Goal: Information Seeking & Learning: Learn about a topic

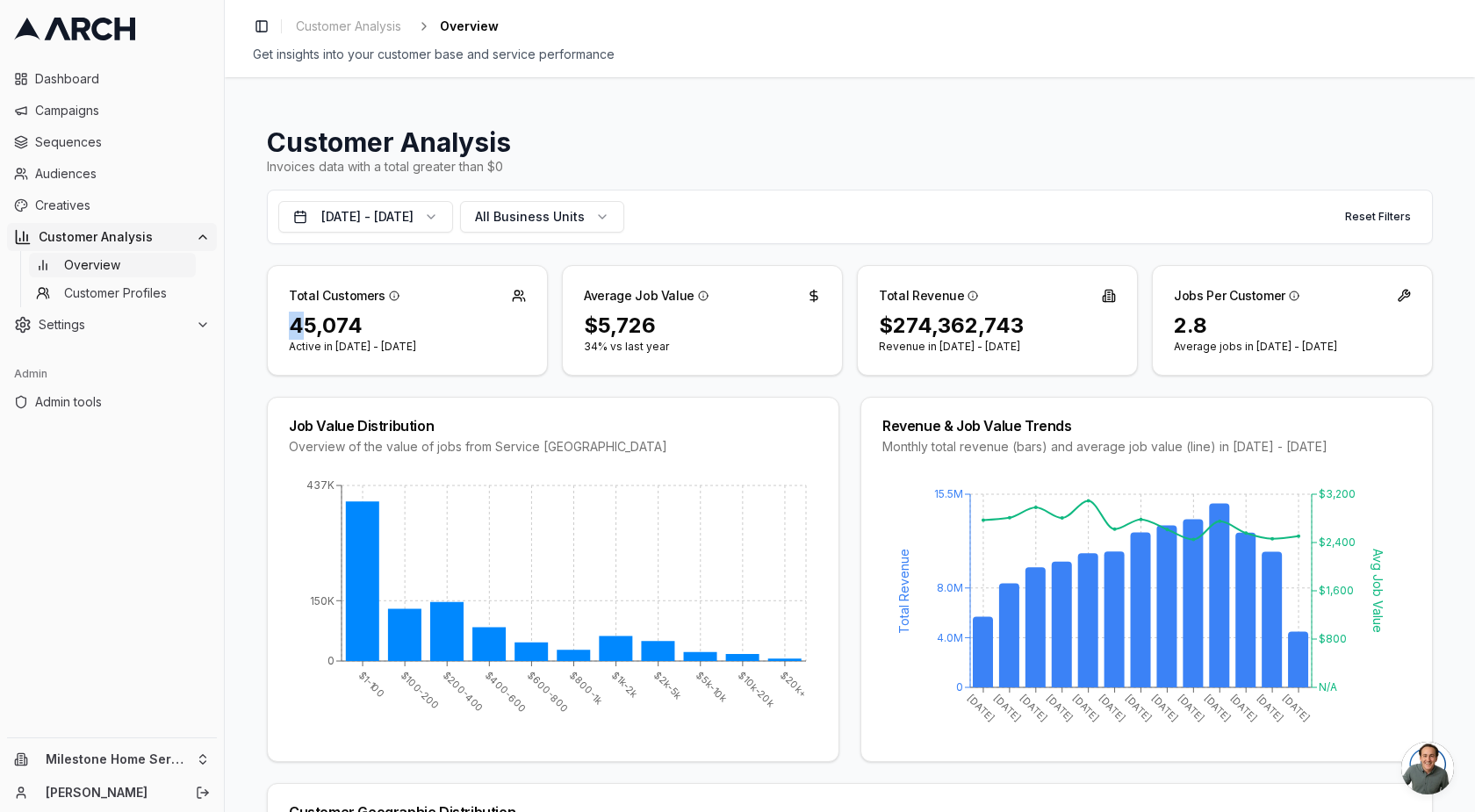
drag, startPoint x: 397, startPoint y: 301, endPoint x: 303, endPoint y: 315, distance: 95.0
click at [303, 315] on div "Total Customers 45,074 Active in Oct 15, 2024 - Oct 14, 2025" at bounding box center [407, 320] width 281 height 110
drag, startPoint x: 377, startPoint y: 321, endPoint x: 281, endPoint y: 320, distance: 96.0
click at [281, 320] on div "45,074 Active in Oct 15, 2024 - Oct 14, 2025" at bounding box center [407, 343] width 280 height 63
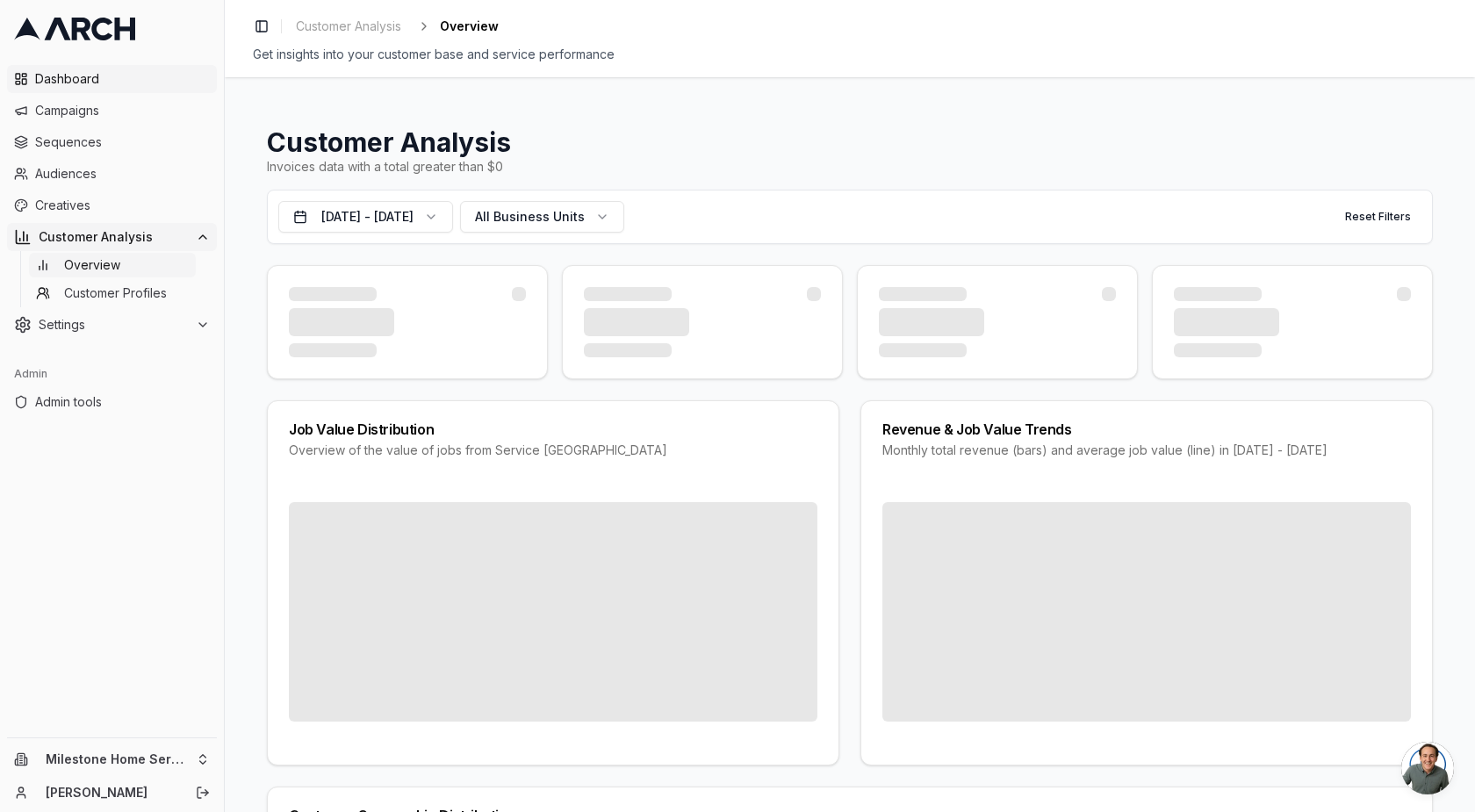
click at [127, 81] on span "Dashboard" at bounding box center [122, 78] width 175 height 17
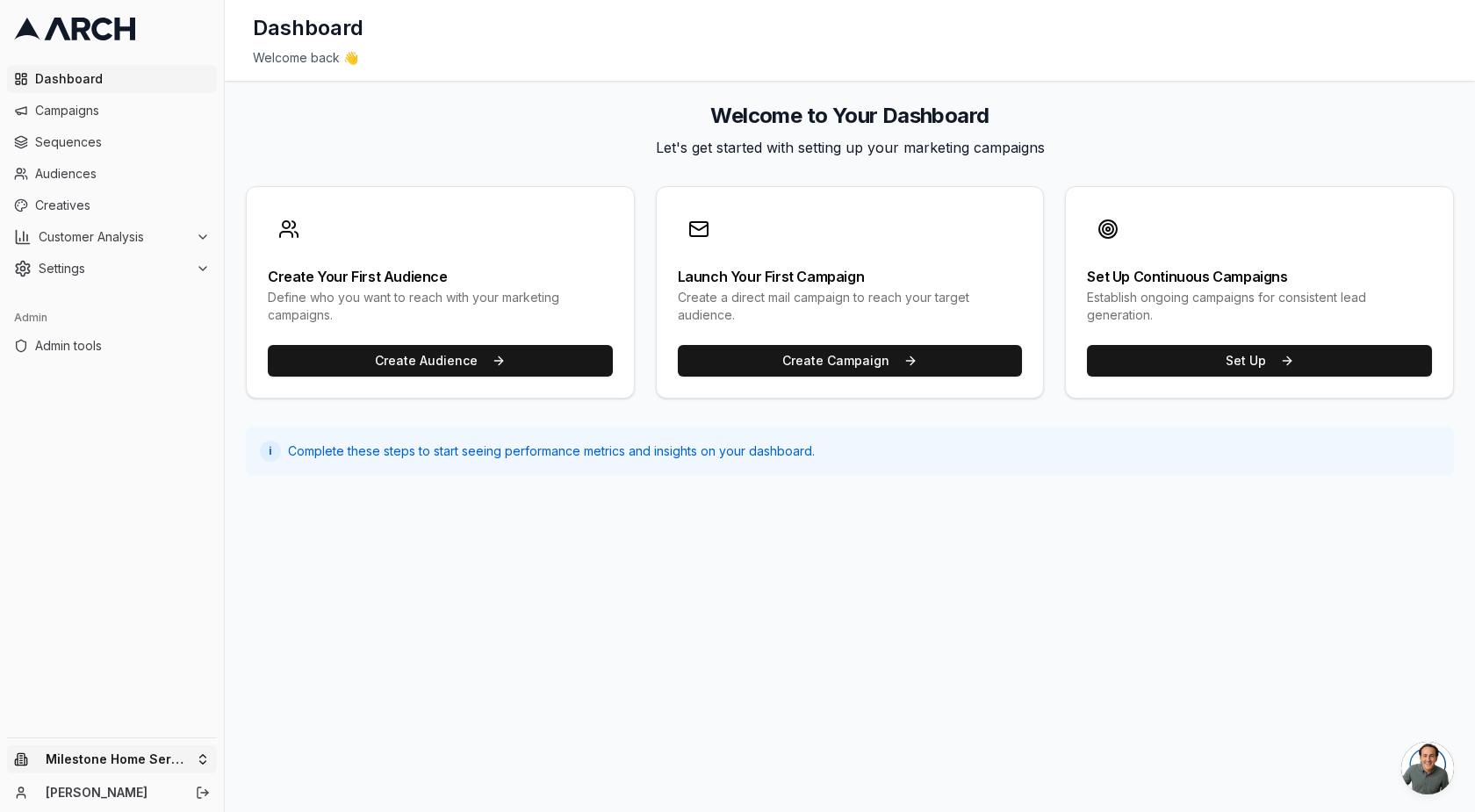
click at [138, 759] on html "Dashboard Campaigns Sequences Audiences Creatives Customer Analysis Settings Ad…" at bounding box center [738, 406] width 1475 height 812
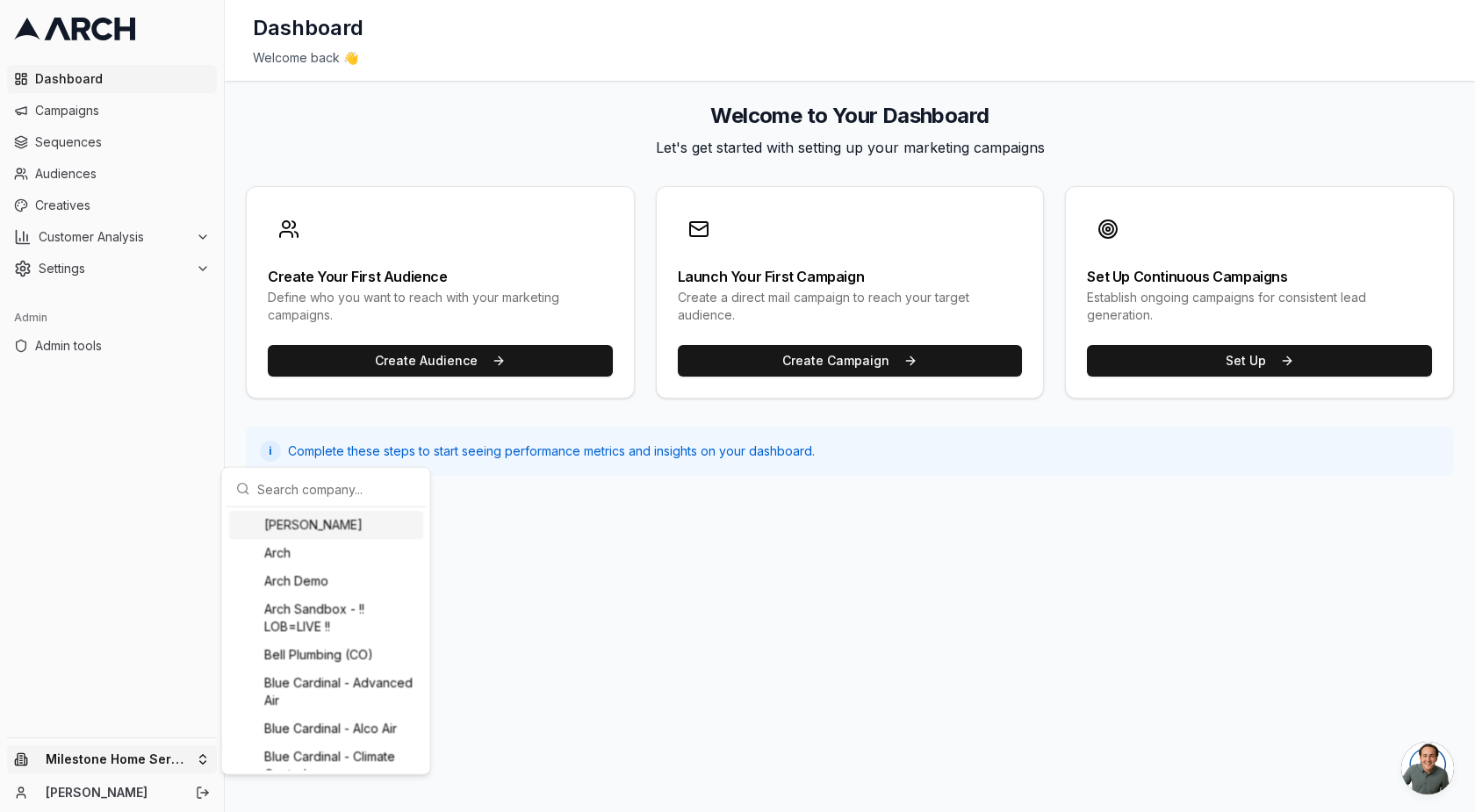
click at [117, 612] on html "Dashboard Campaigns Sequences Audiences Creatives Customer Analysis Settings Ad…" at bounding box center [738, 406] width 1475 height 812
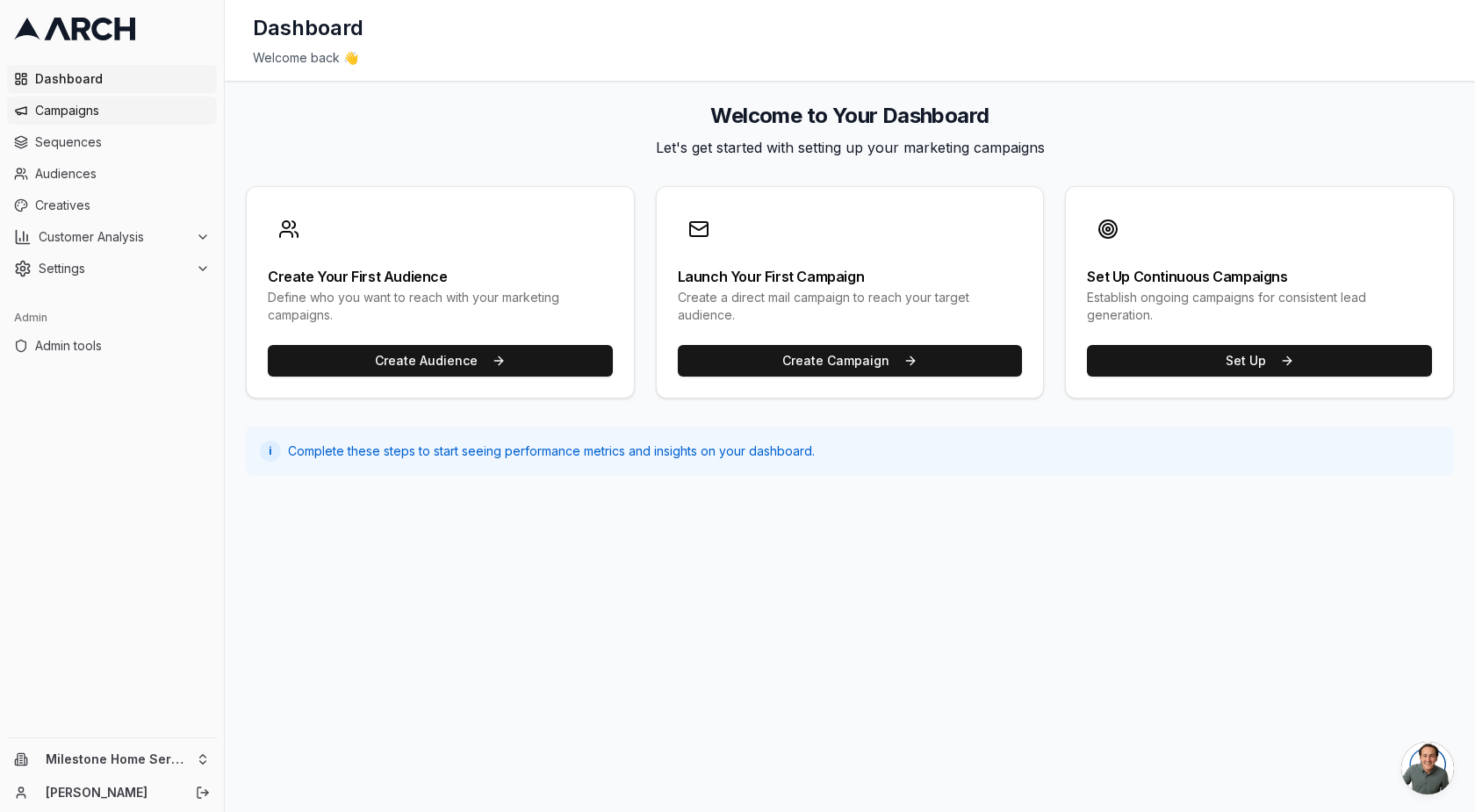
click at [77, 111] on span "Campaigns" at bounding box center [122, 110] width 175 height 17
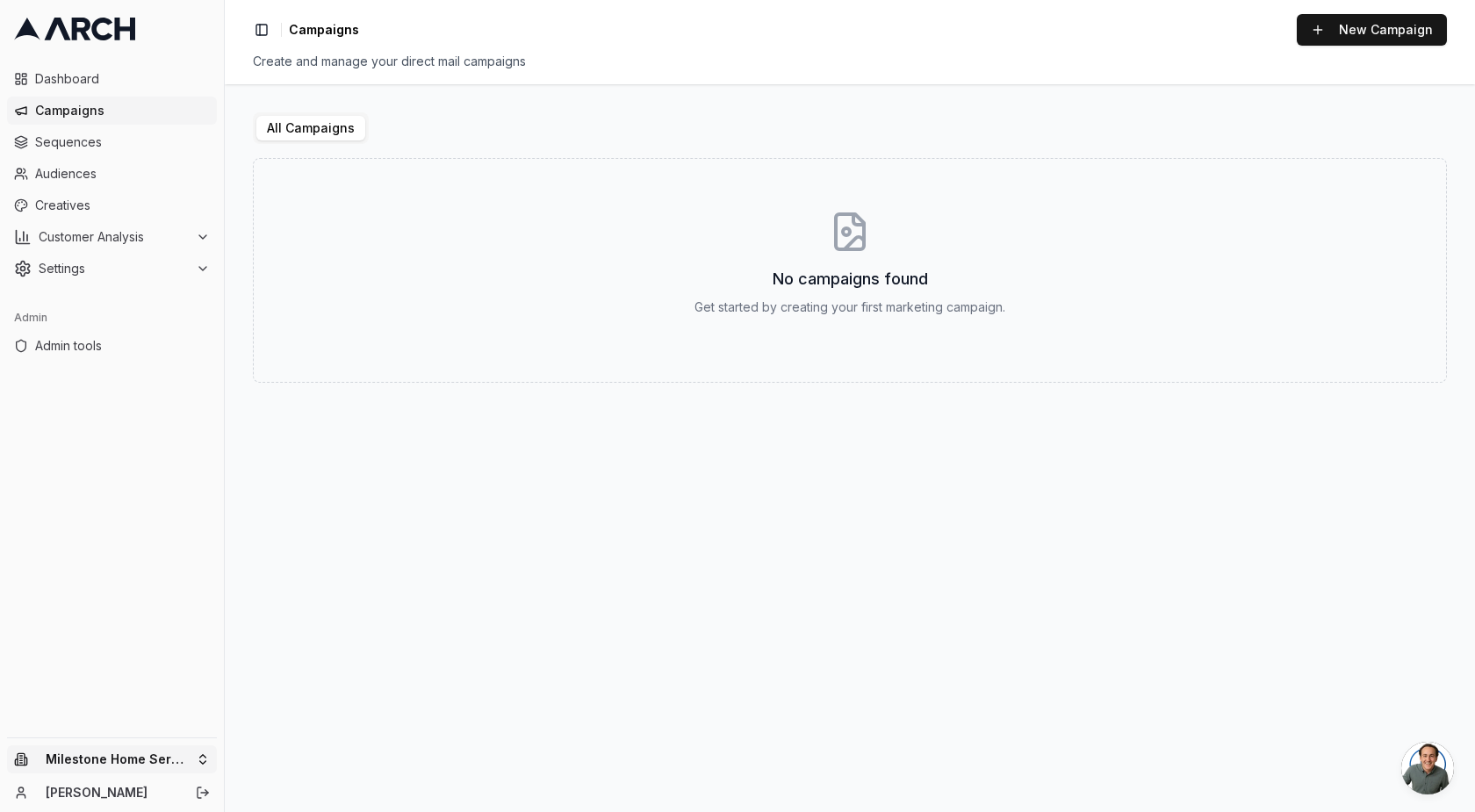
click at [106, 748] on html "Dashboard Campaigns Sequences Audiences Creatives Customer Analysis Settings Ad…" at bounding box center [738, 406] width 1475 height 812
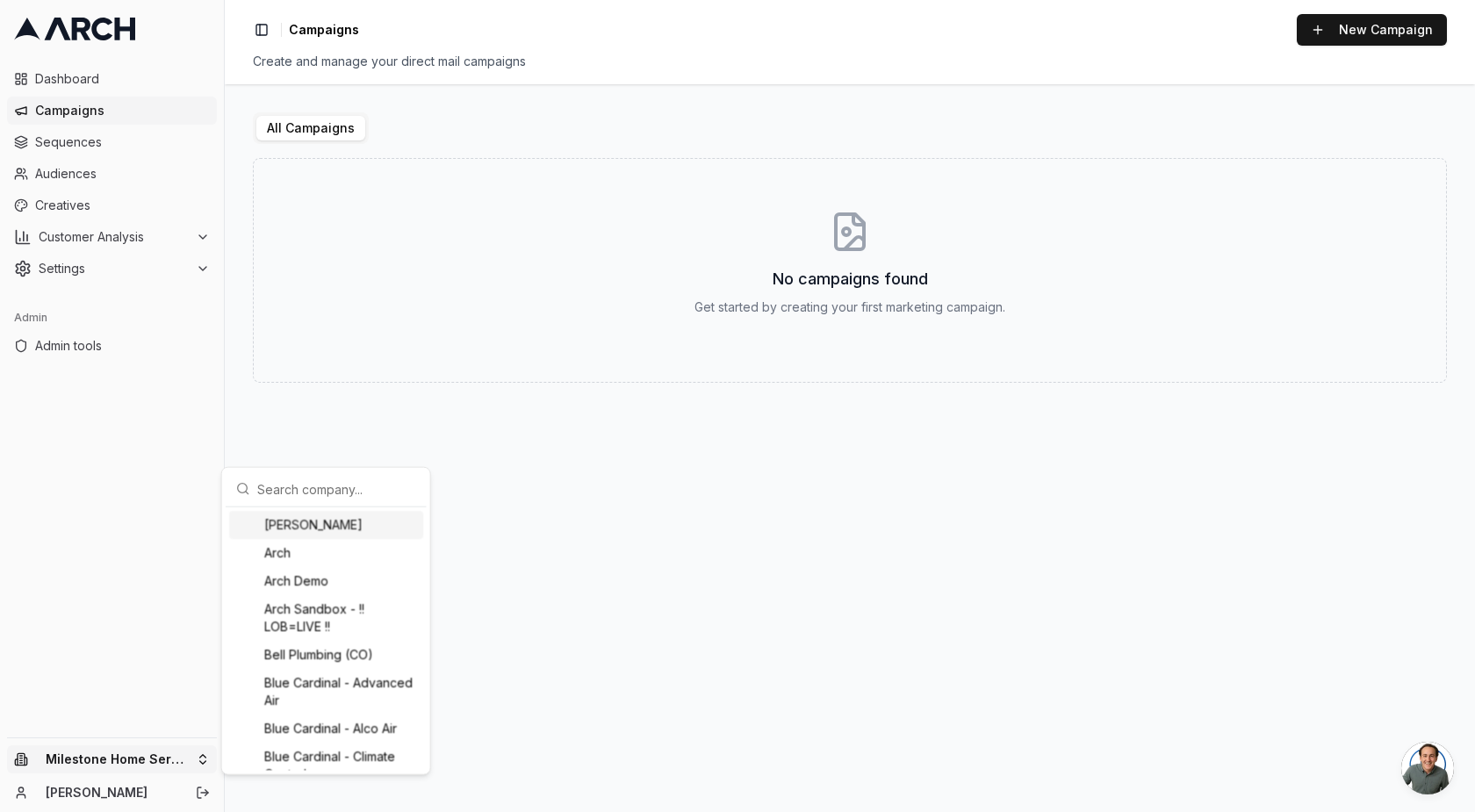
click at [314, 493] on input "text" at bounding box center [337, 489] width 159 height 35
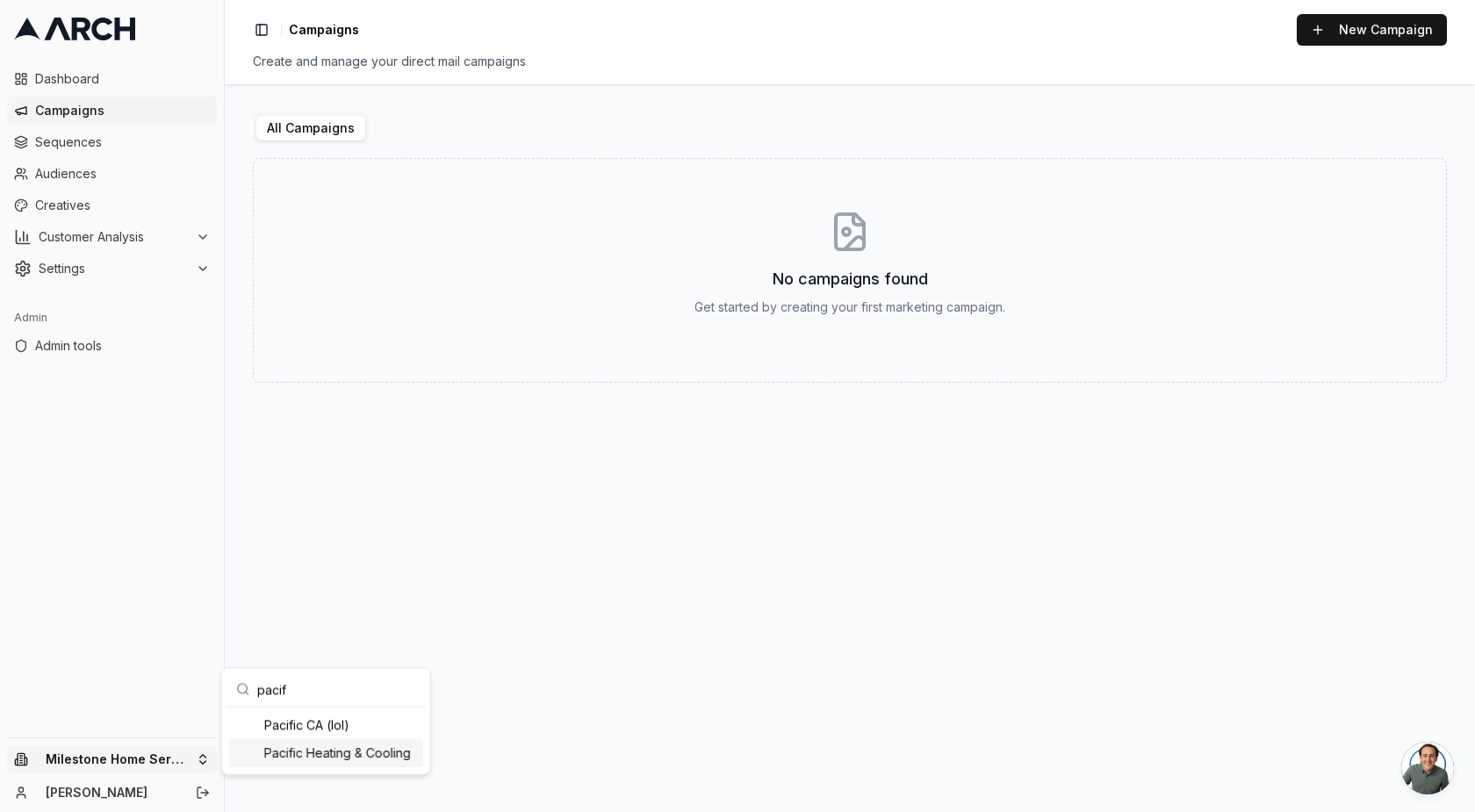
type input "pacif"
click at [357, 754] on div "Pacific Heating & Cooling" at bounding box center [326, 753] width 194 height 29
click at [226, 569] on html "Dashboard Campaigns Sequences Audiences Creatives Customer Analysis Settings Ad…" at bounding box center [738, 406] width 1475 height 812
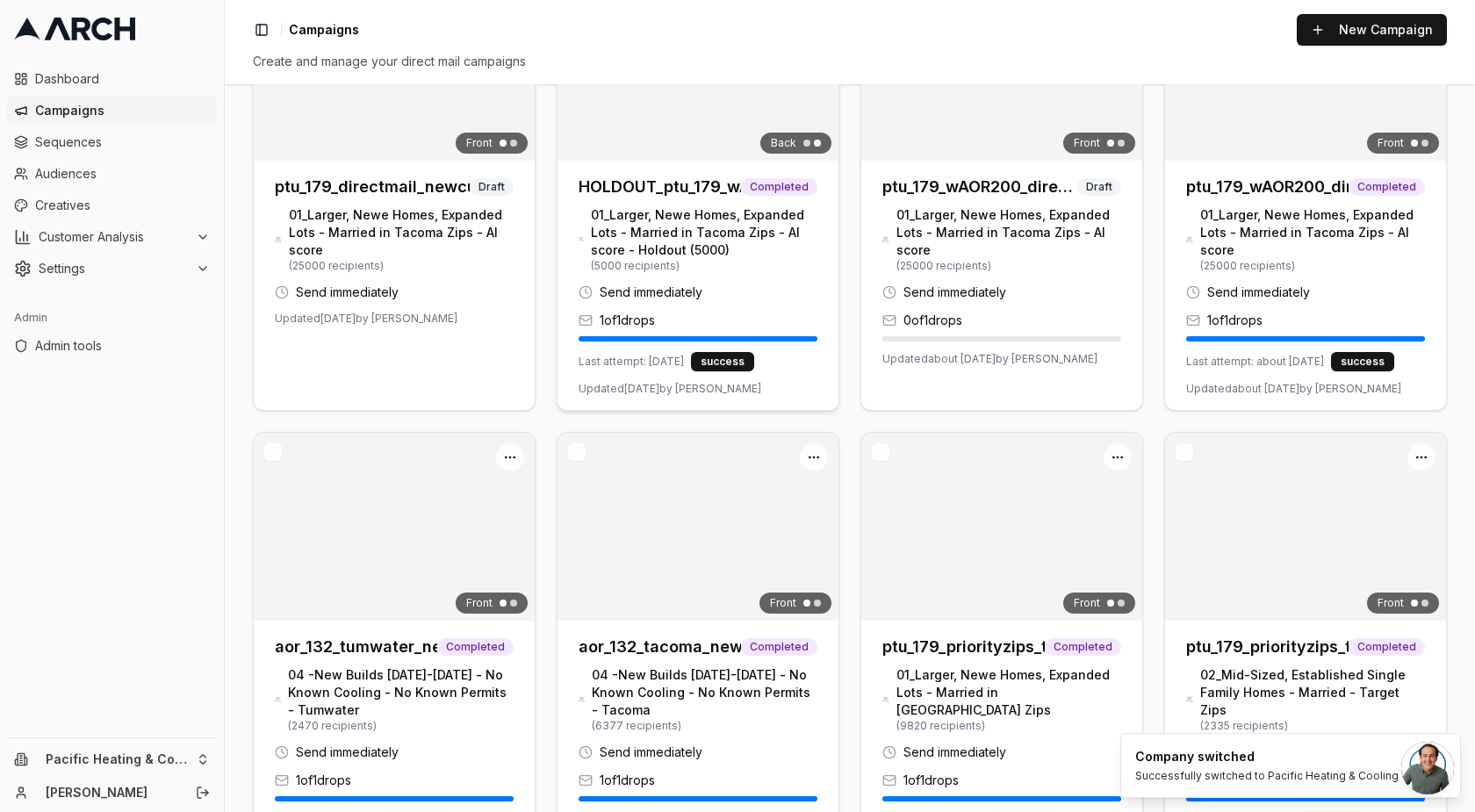
scroll to position [220, 0]
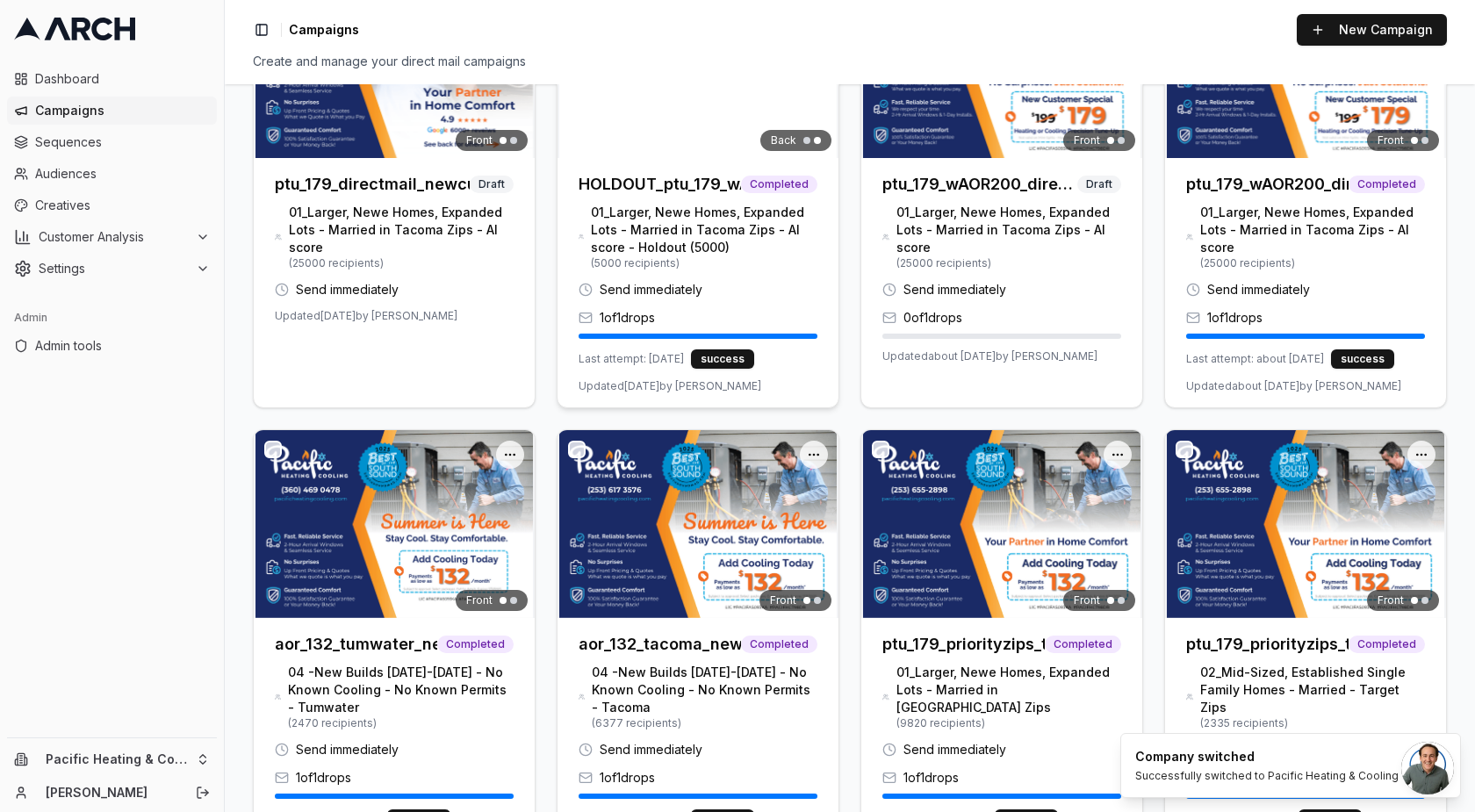
click at [686, 185] on h3 "HOLDOUT_ptu_179_wAOR200_directmail_tacoma_sept2025" at bounding box center [659, 184] width 163 height 25
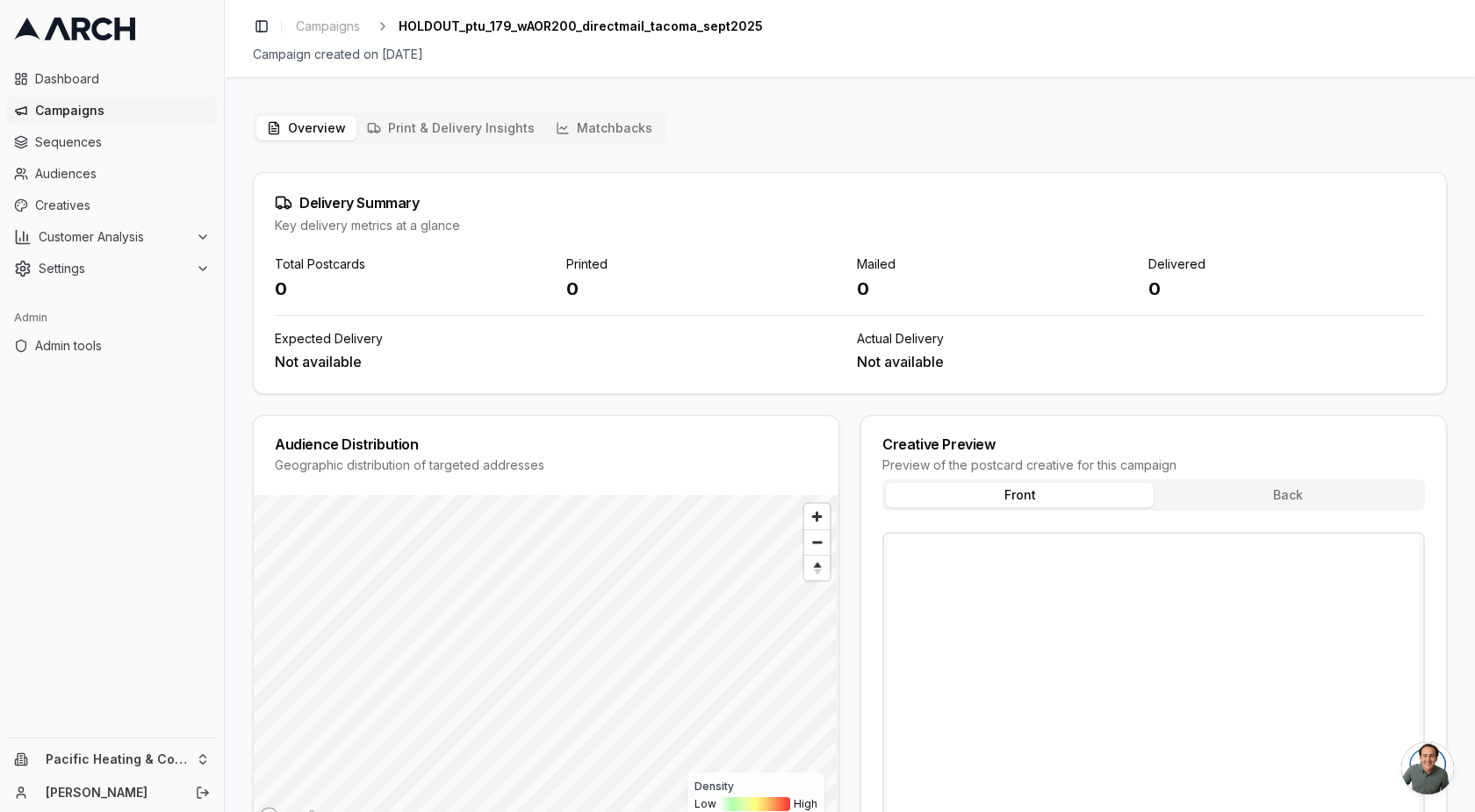
click at [601, 127] on button "Matchbacks" at bounding box center [604, 128] width 118 height 25
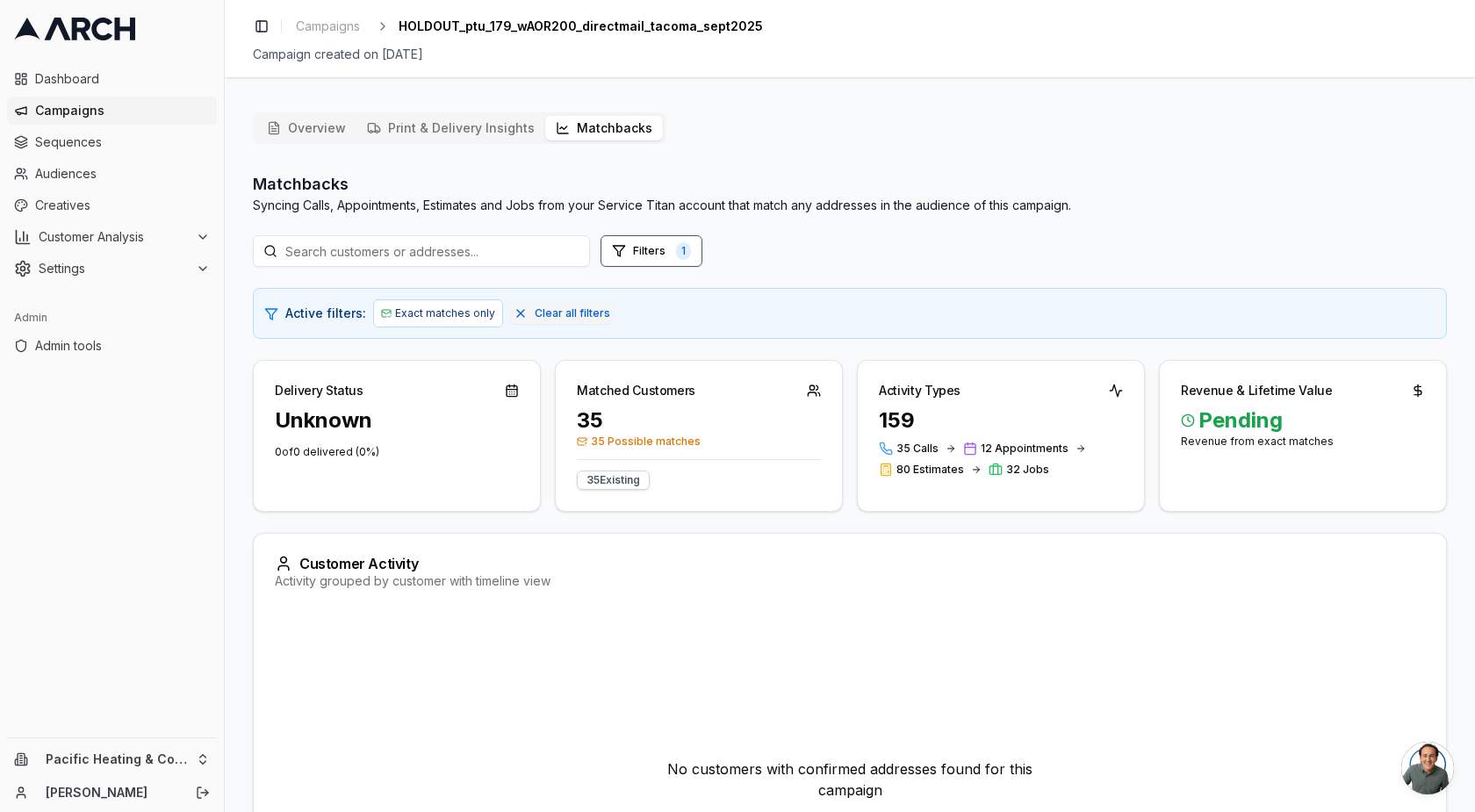
click at [1430, 779] on span "Open chat" at bounding box center [1427, 768] width 52 height 52
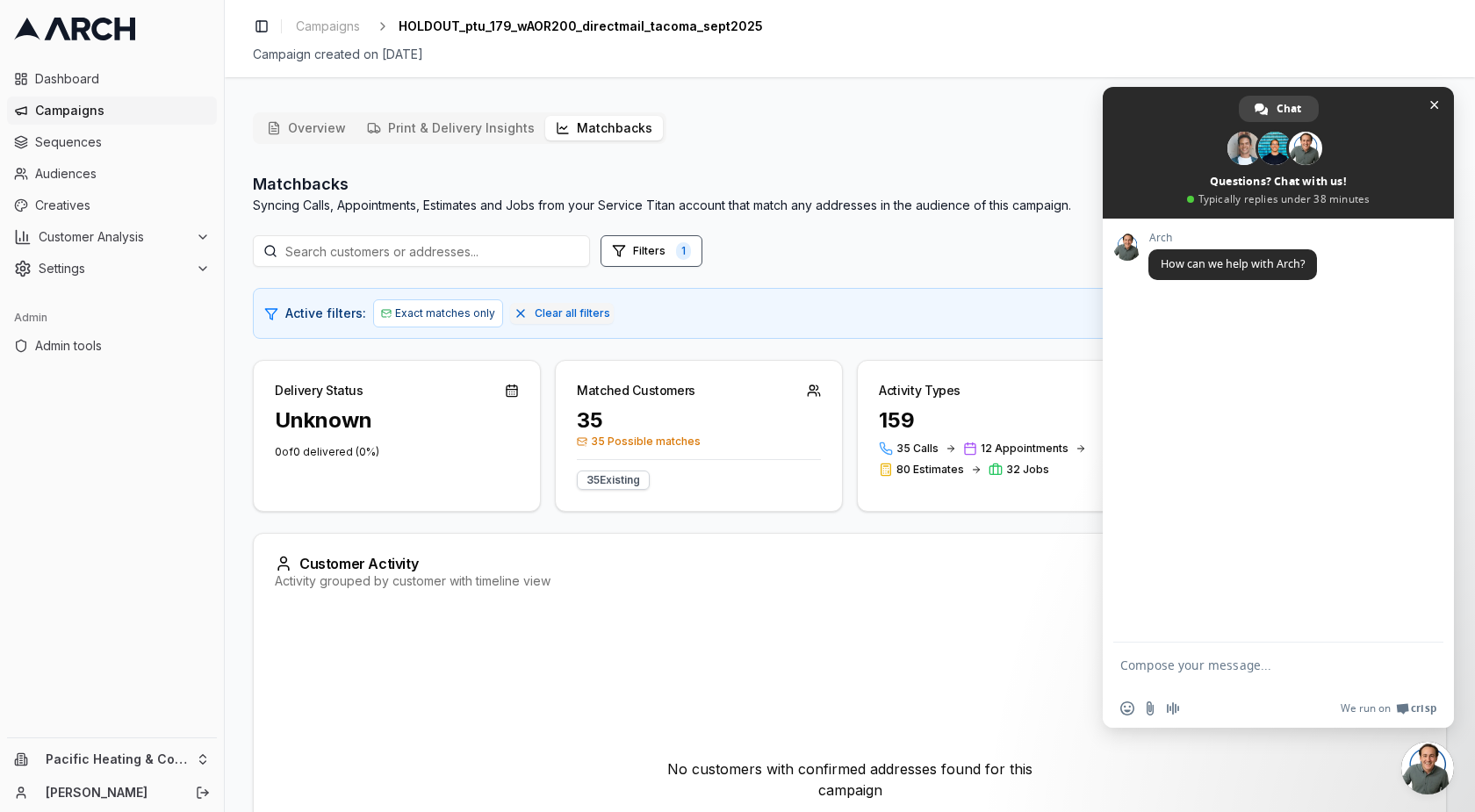
click at [1362, 757] on div "No customers with confirmed addresses found for this campaign" at bounding box center [850, 780] width 1150 height 337
click at [1430, 99] on span "Close chat" at bounding box center [1435, 105] width 18 height 18
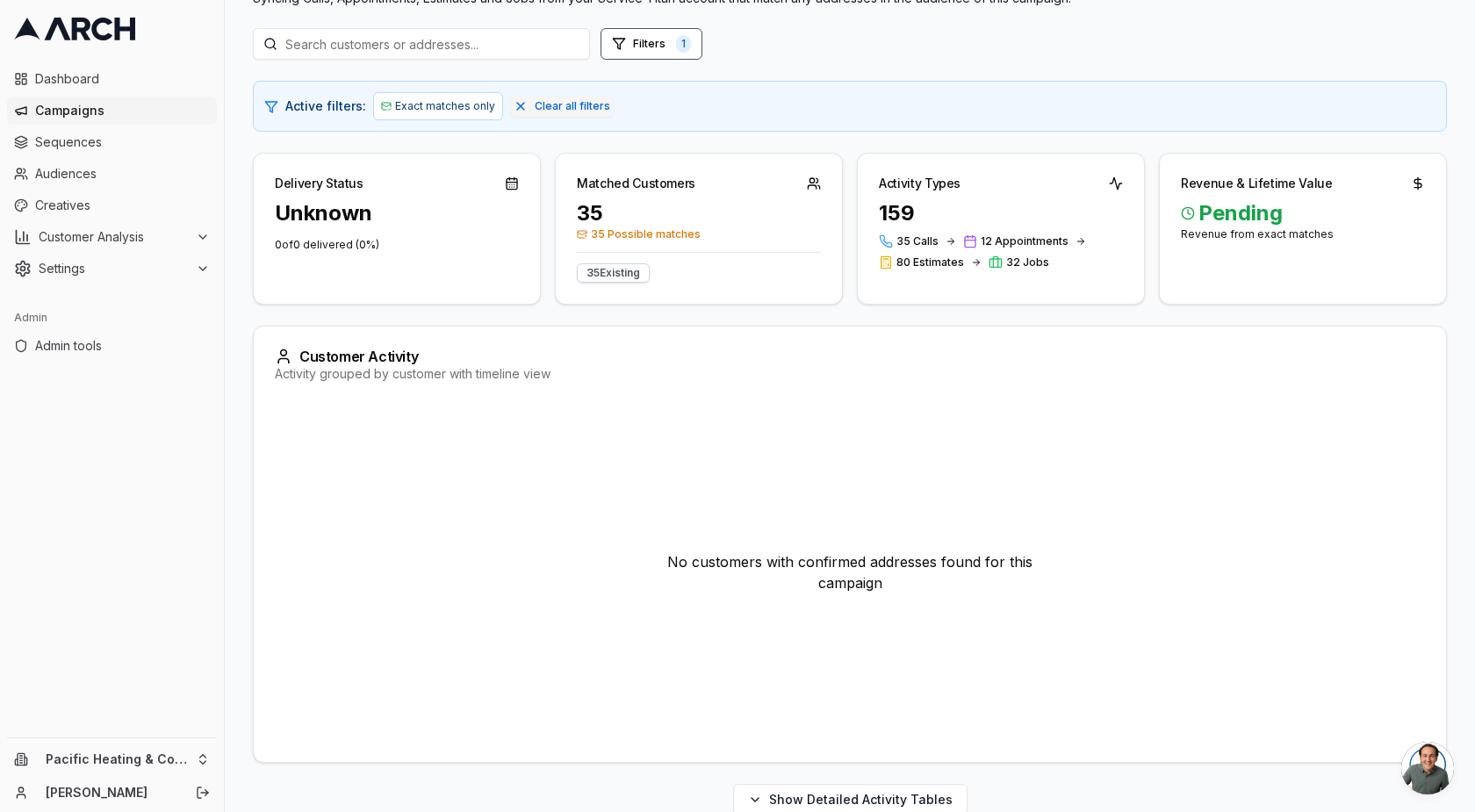
scroll to position [234, 0]
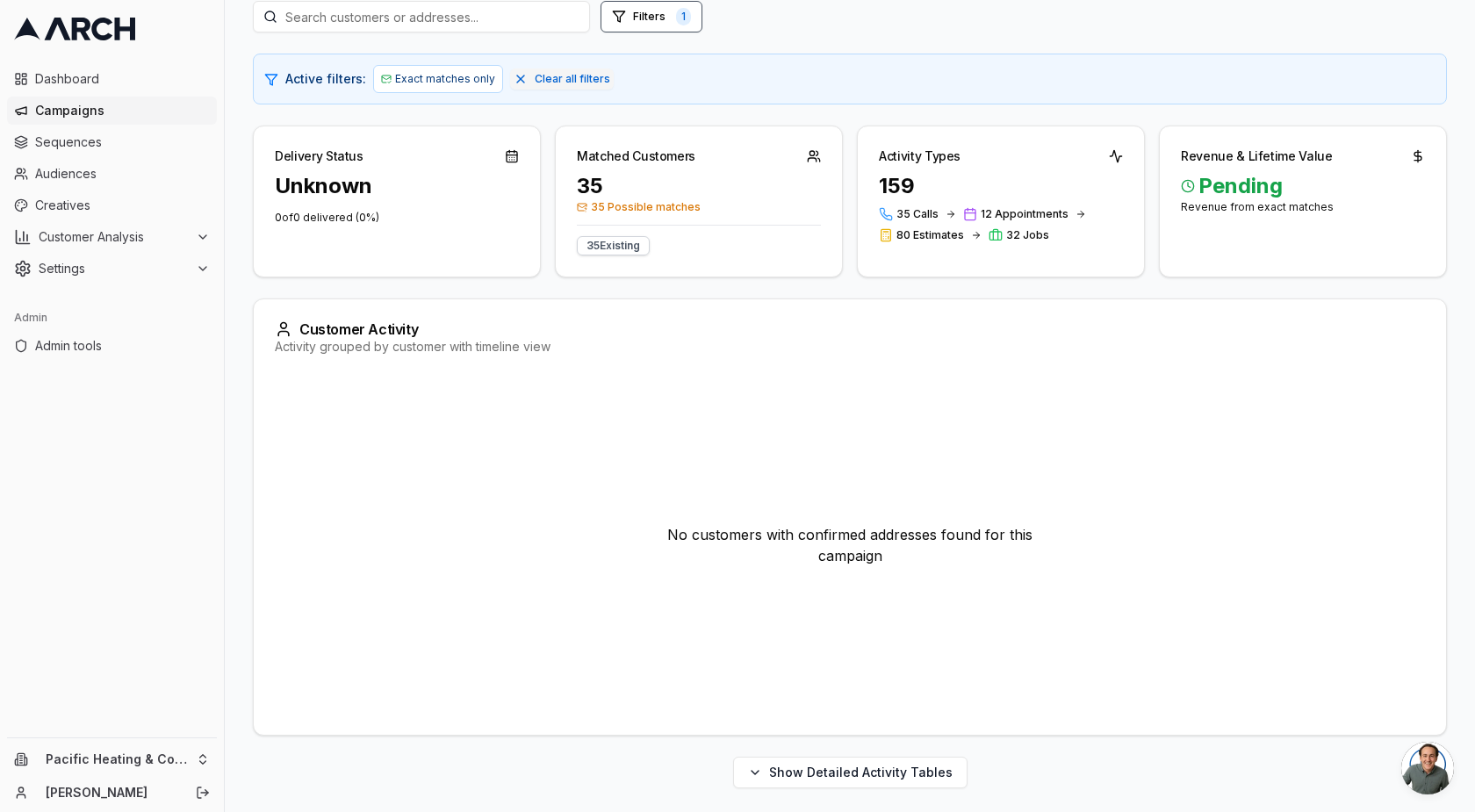
click at [1445, 766] on span "Open chat" at bounding box center [1427, 768] width 52 height 52
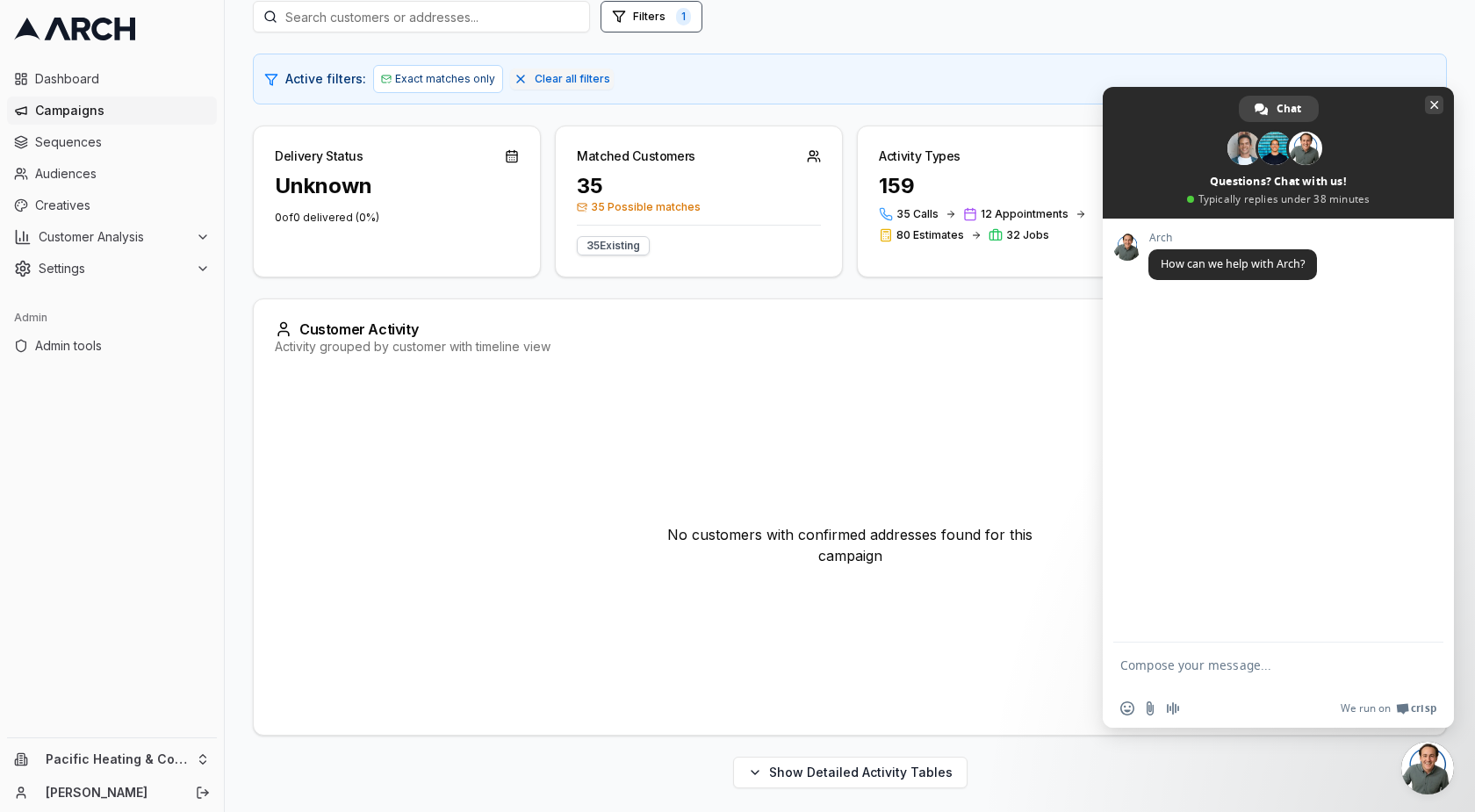
click at [1432, 101] on span "Close chat" at bounding box center [1435, 106] width 9 height 9
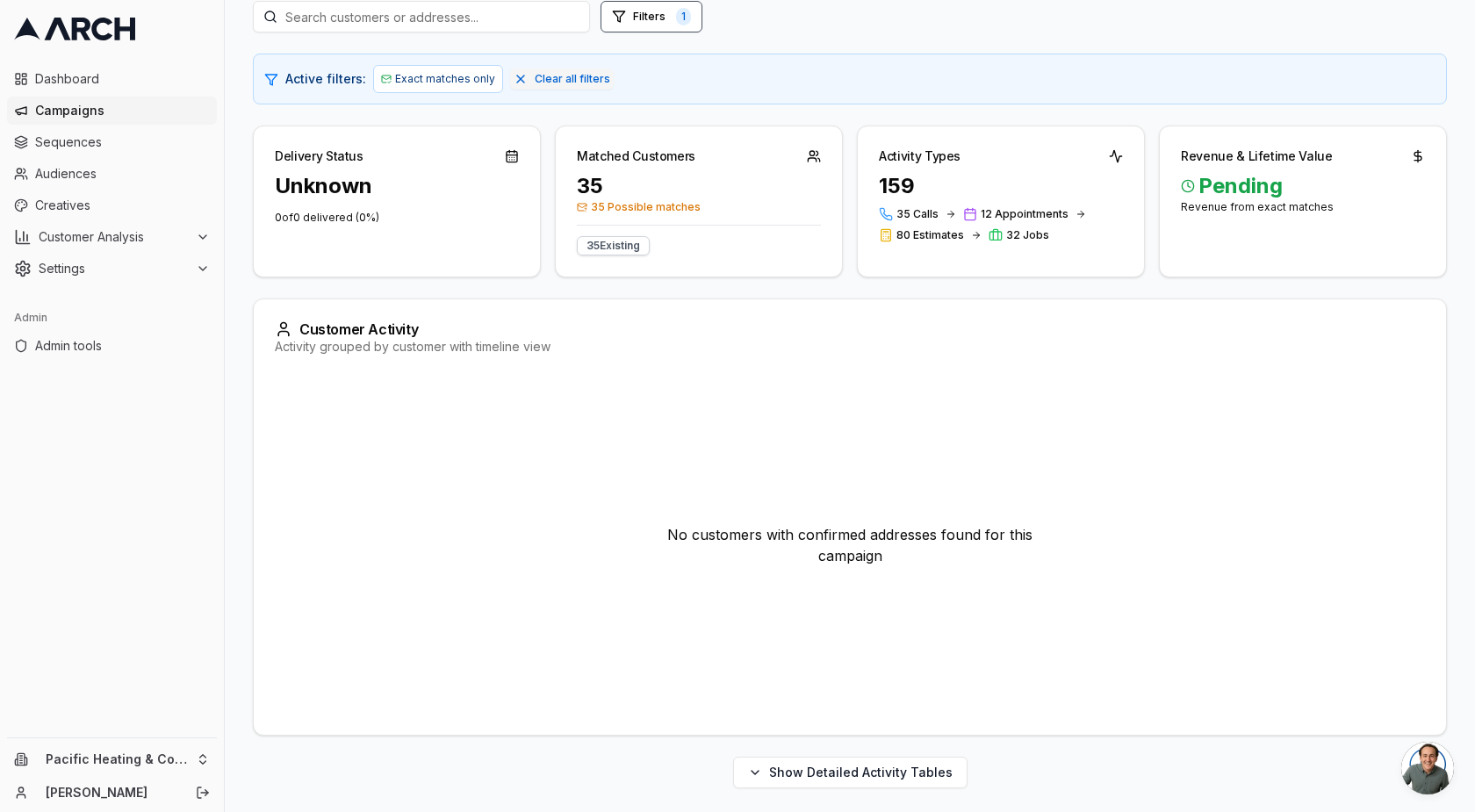
click at [1408, 780] on span "Open chat" at bounding box center [1427, 768] width 52 height 52
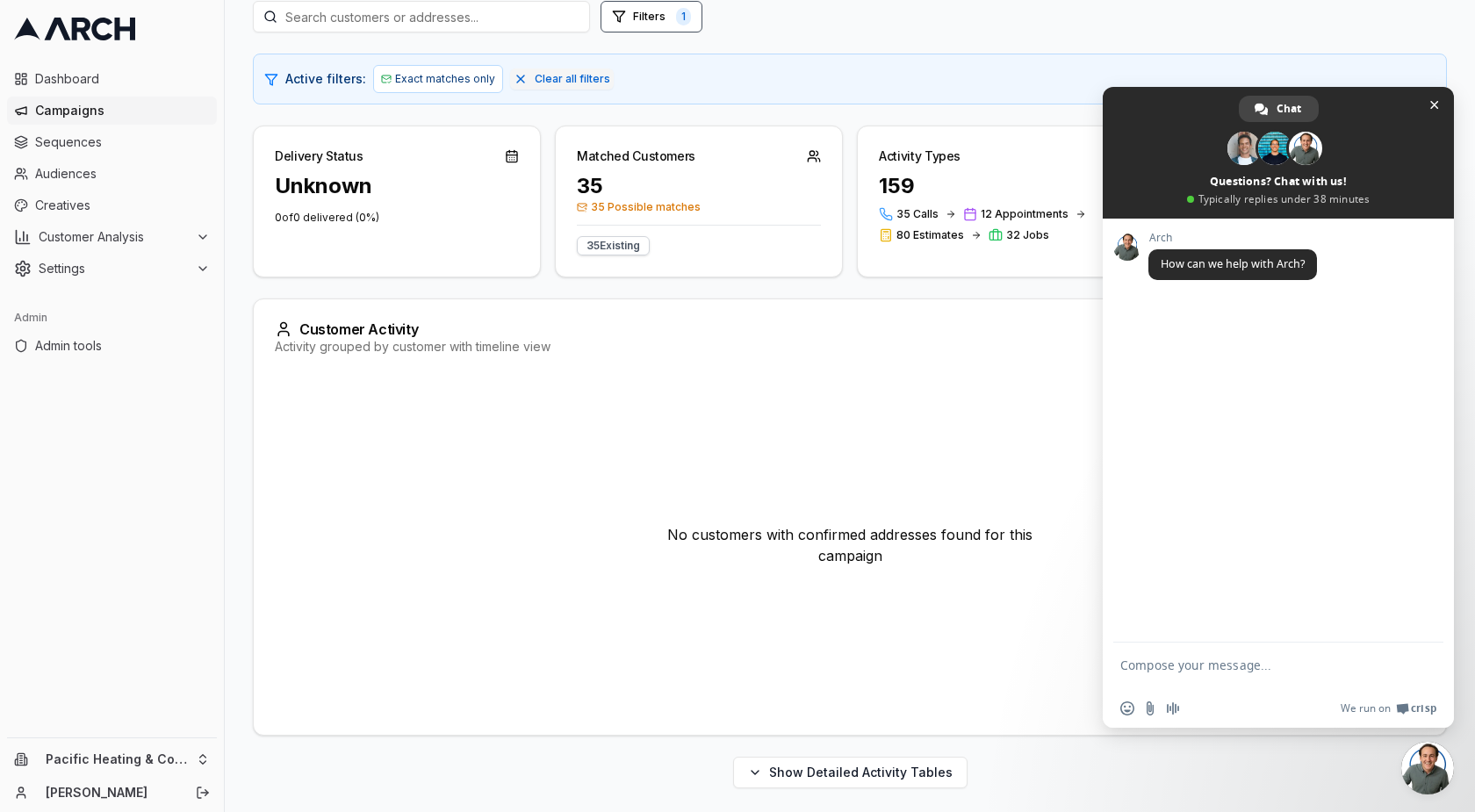
click at [1309, 158] on span at bounding box center [1306, 148] width 33 height 33
click at [1308, 153] on span at bounding box center [1306, 148] width 33 height 33
click at [1432, 107] on span "Close chat" at bounding box center [1435, 106] width 9 height 9
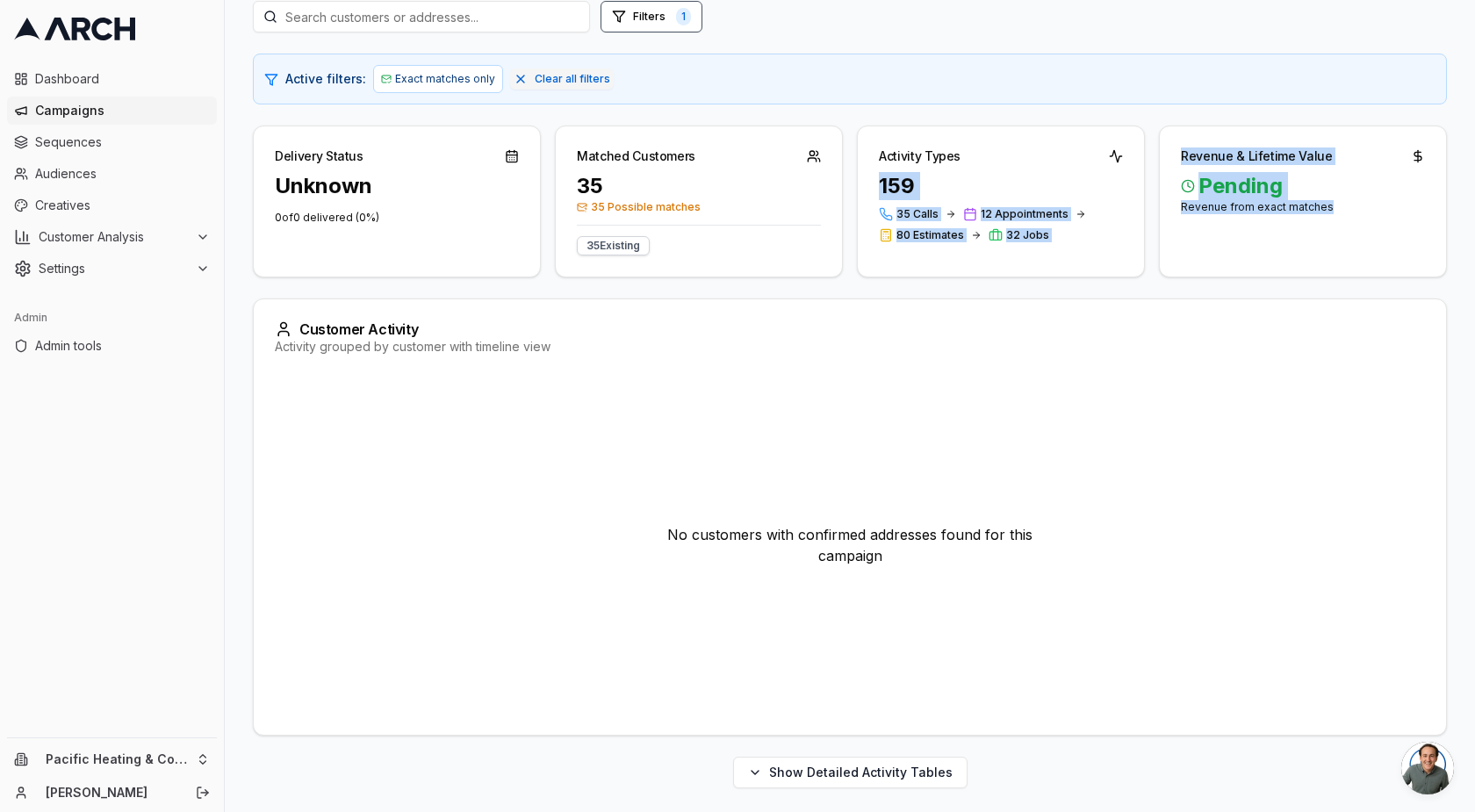
drag, startPoint x: 1242, startPoint y: 231, endPoint x: 1111, endPoint y: 142, distance: 158.4
click at [1111, 142] on div "Delivery Status Unknown 0 of 0 delivered ( 0 %) Matched Customers 35 35 Possibl…" at bounding box center [850, 201] width 1194 height 152
click at [1022, 173] on div "159" at bounding box center [1000, 186] width 244 height 29
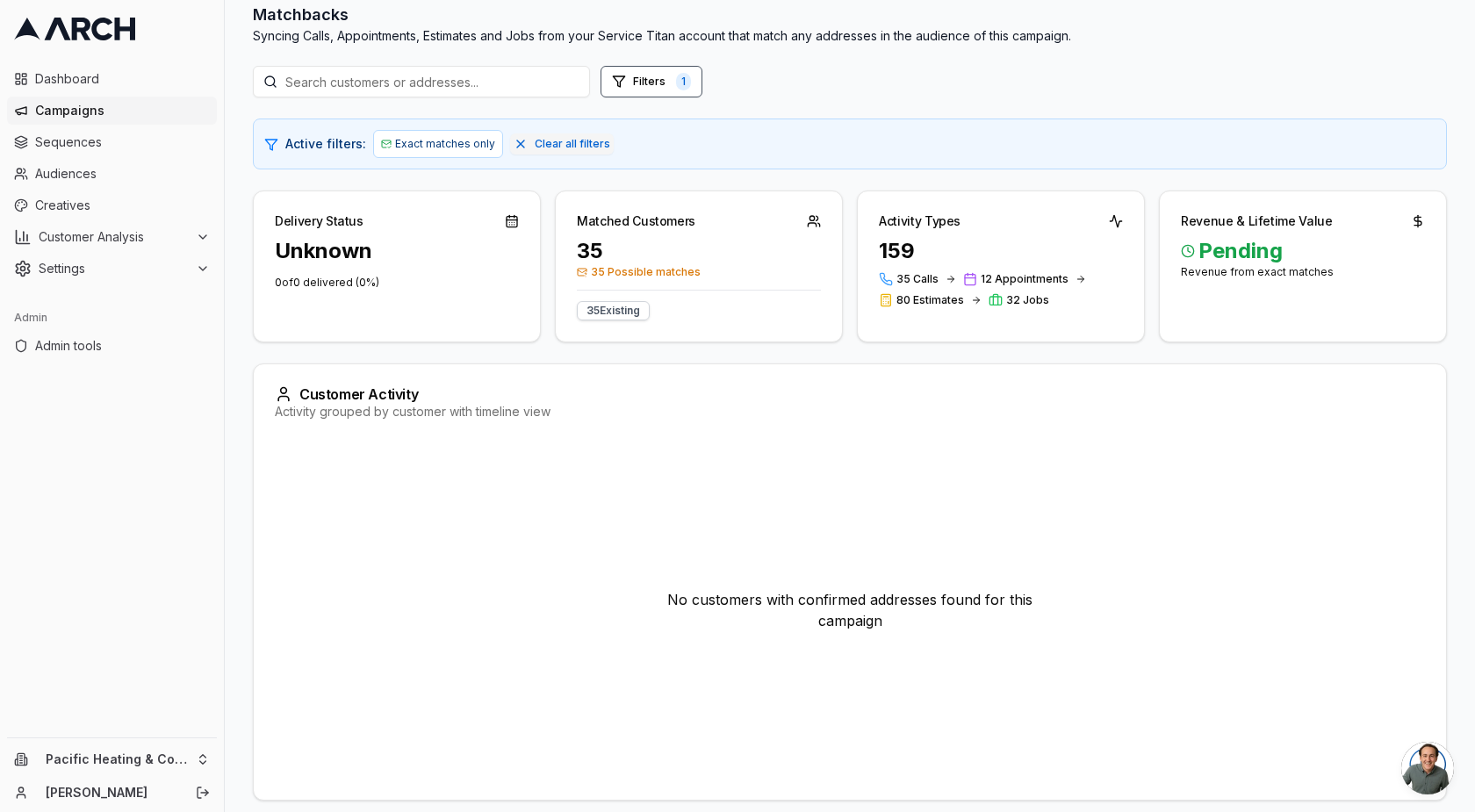
scroll to position [141, 0]
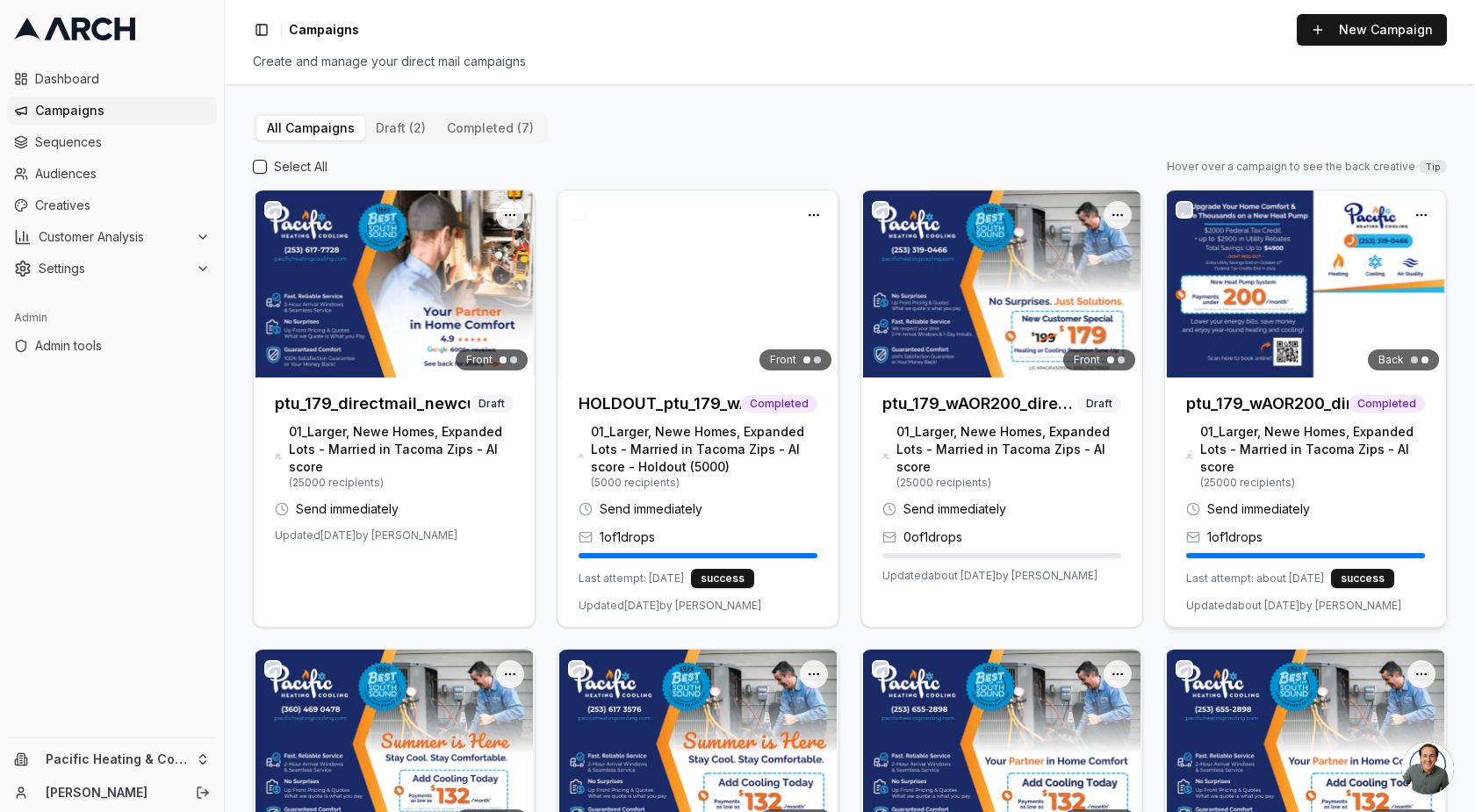
click at [1251, 401] on h3 "ptu_179_wAOR200_directmail_tacoma_sept2025" at bounding box center [1267, 404] width 163 height 25
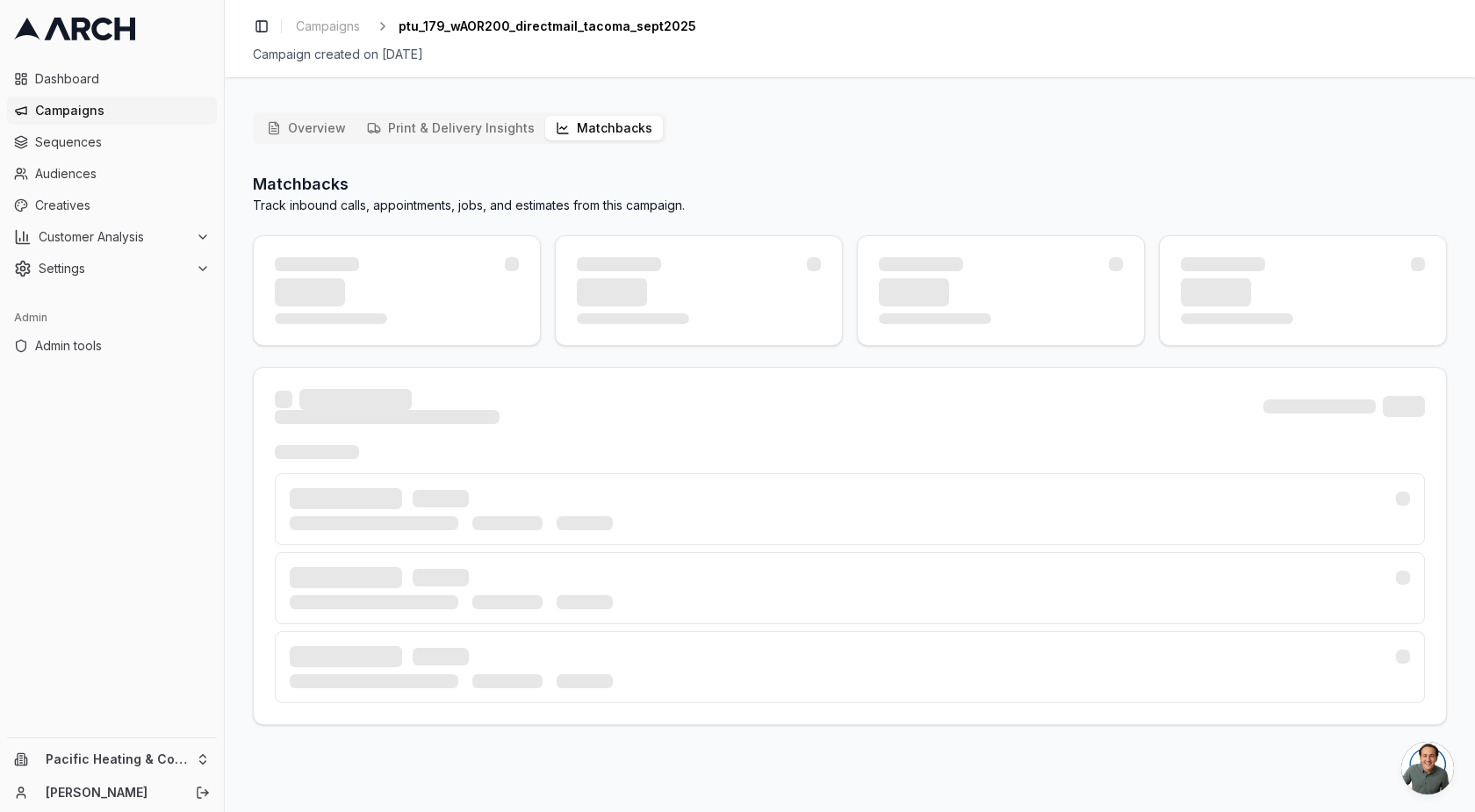
click at [614, 132] on button "Matchbacks" at bounding box center [604, 128] width 118 height 25
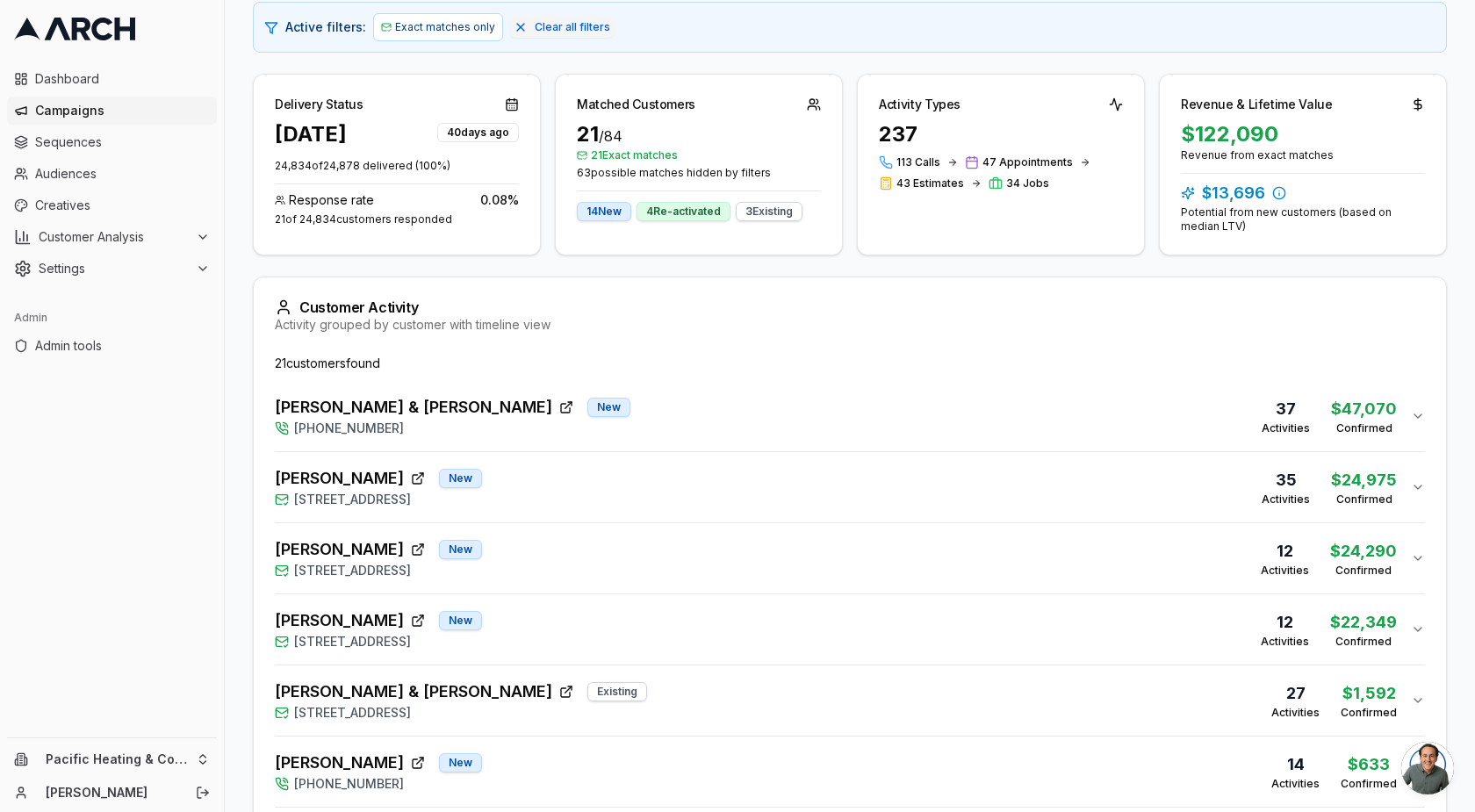
scroll to position [301, 0]
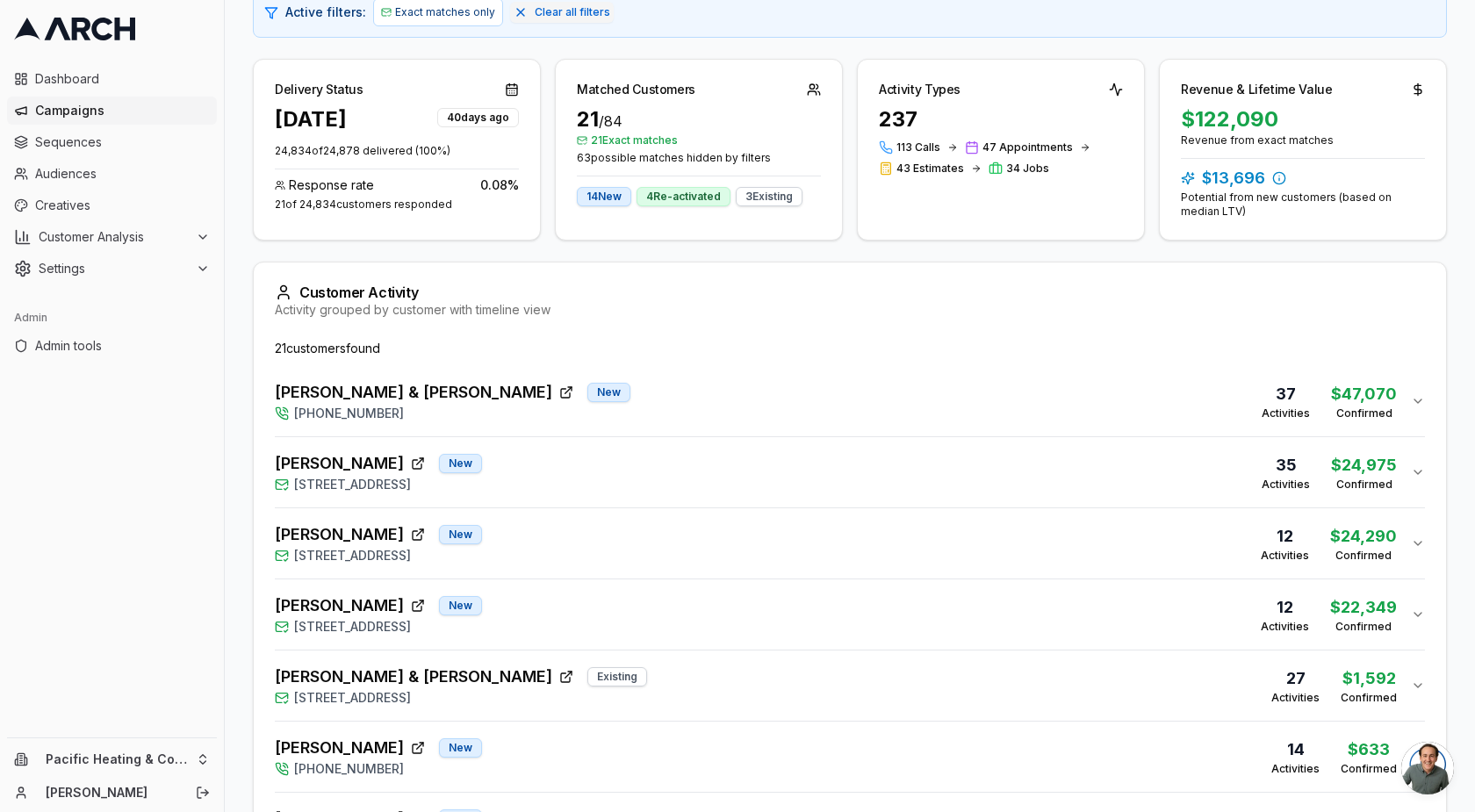
click at [357, 395] on span "[PERSON_NAME] & [PERSON_NAME]" at bounding box center [414, 392] width 278 height 25
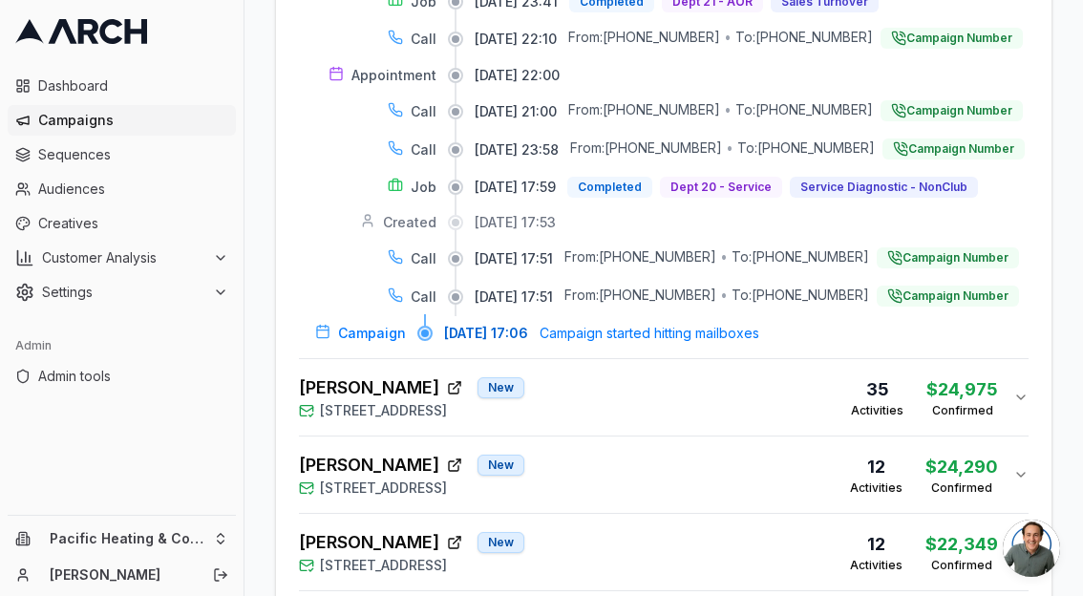
scroll to position [2020, 0]
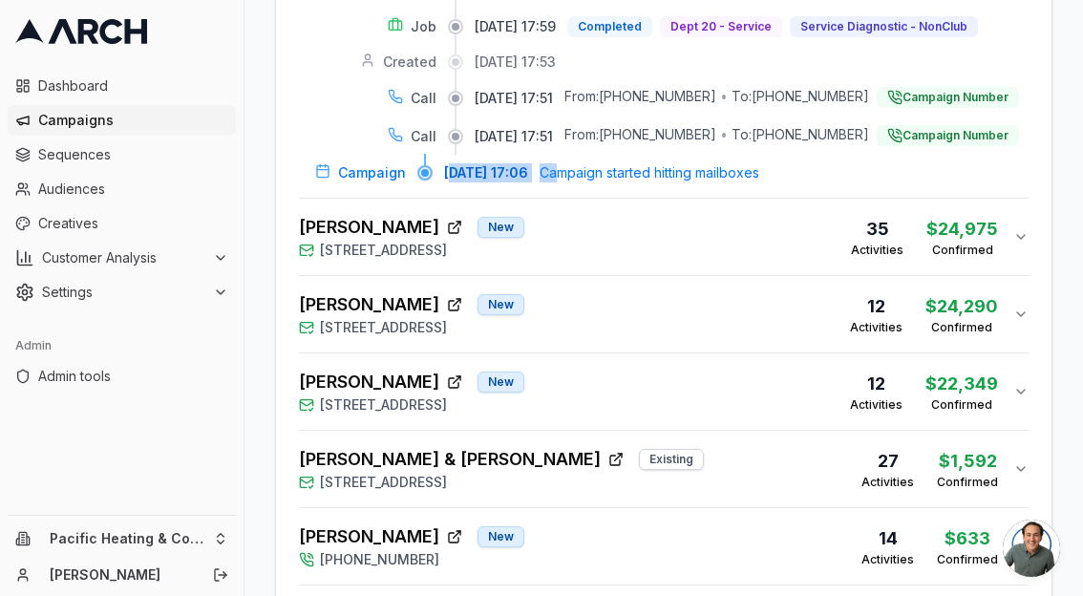
drag, startPoint x: 594, startPoint y: 288, endPoint x: 449, endPoint y: 292, distance: 145.2
click at [449, 182] on div "[DATE] 17:06 Campaign started hitting mailboxes" at bounding box center [736, 172] width 584 height 19
drag, startPoint x: 494, startPoint y: 285, endPoint x: 443, endPoint y: 285, distance: 50.6
click at [442, 182] on div "Campaign [DATE] 17:06 Campaign started hitting mailboxes" at bounding box center [663, 172] width 729 height 19
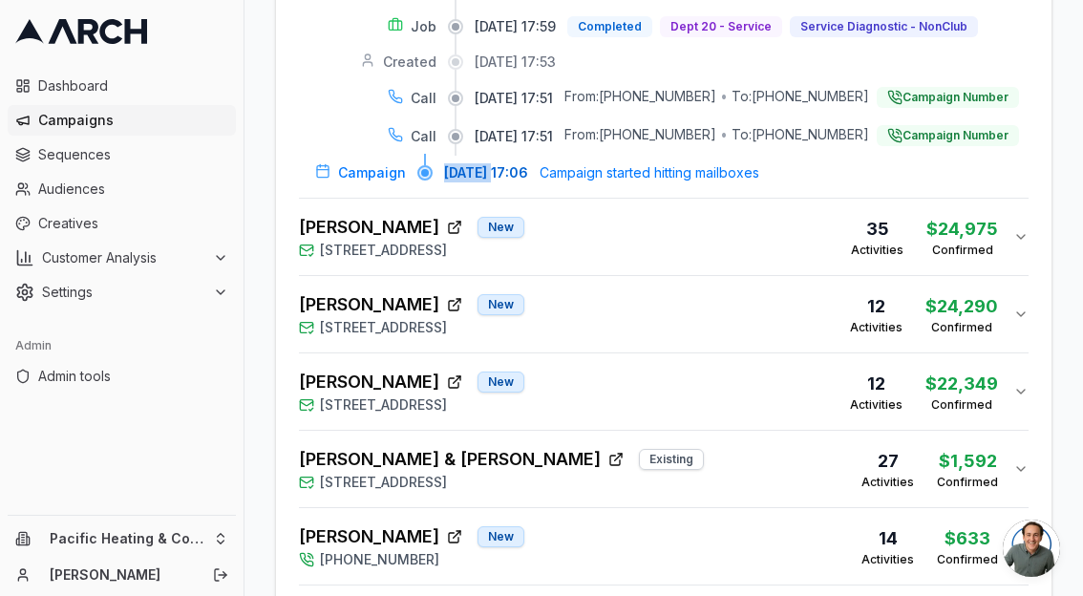
click at [462, 182] on span "[DATE] 17:06" at bounding box center [486, 172] width 84 height 19
drag, startPoint x: 513, startPoint y: 214, endPoint x: 471, endPoint y: 214, distance: 42.0
click at [471, 148] on div "Call [DATE] 17:51 From: [PHONE_NUMBER] • To: [PHONE_NUMBER] Campaign Number" at bounding box center [663, 136] width 729 height 23
drag, startPoint x: 749, startPoint y: 250, endPoint x: 629, endPoint y: 249, distance: 119.4
click at [731, 148] on div "To: [PHONE_NUMBER]" at bounding box center [799, 136] width 137 height 23
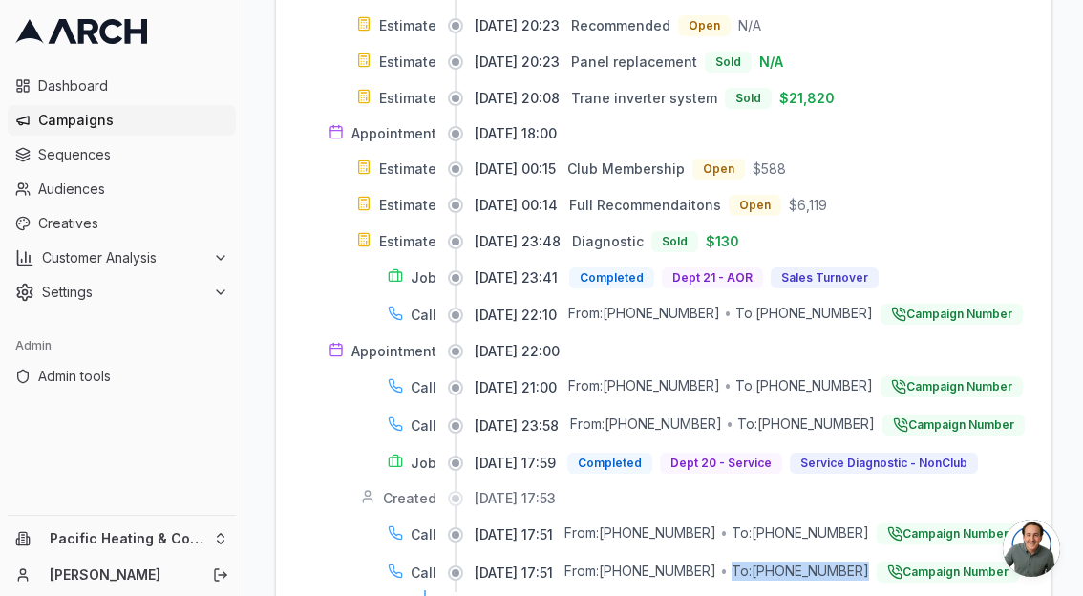
scroll to position [1576, 0]
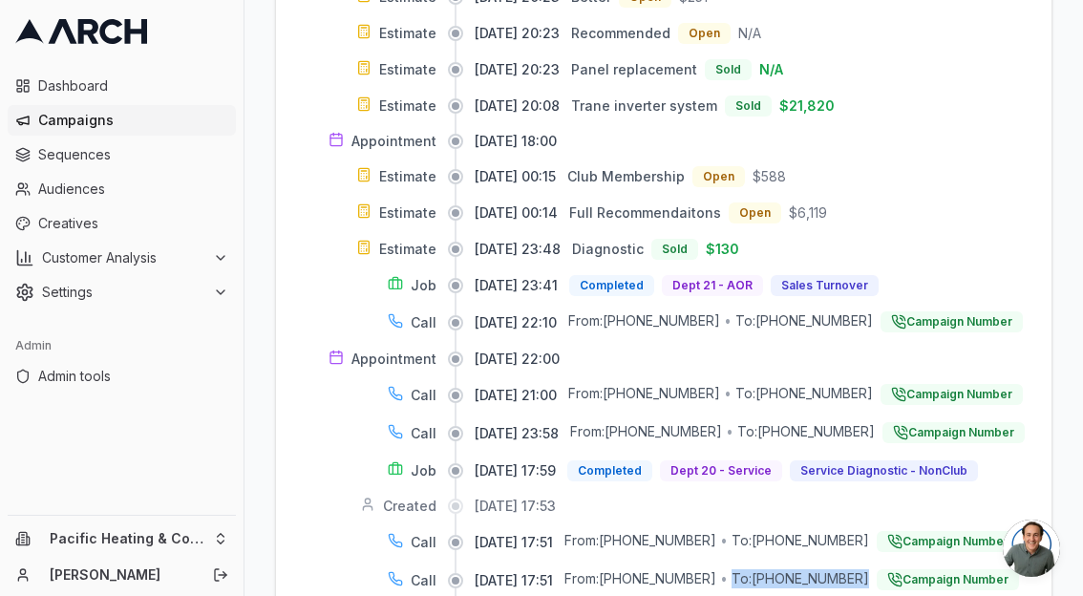
drag, startPoint x: 588, startPoint y: 158, endPoint x: 746, endPoint y: 156, distance: 157.6
click at [746, 116] on div "[DATE] 20:08 Trane inverter system Sold $21,820" at bounding box center [752, 105] width 554 height 21
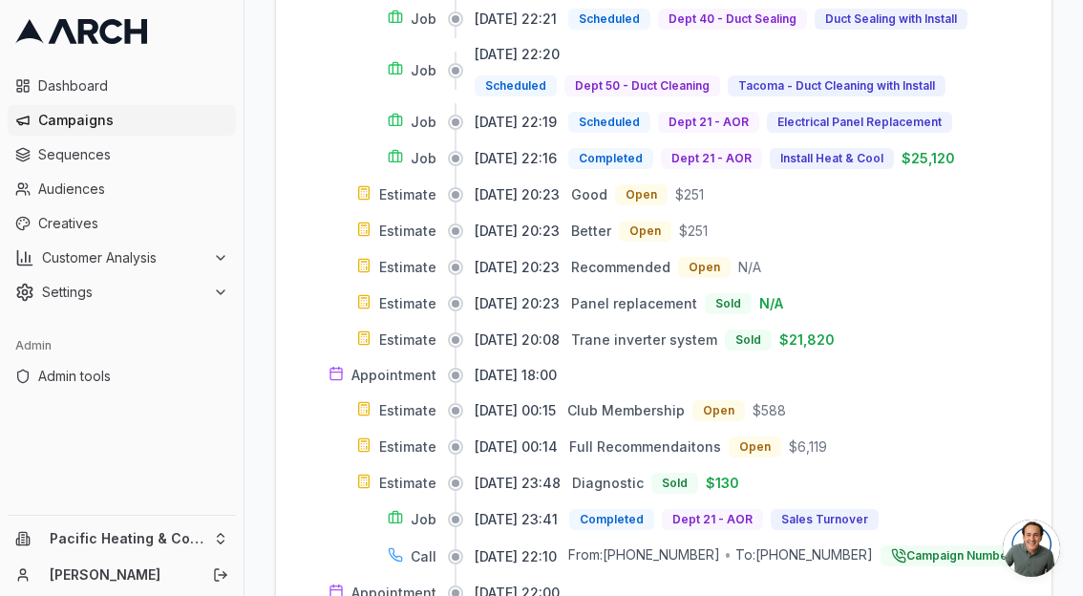
scroll to position [1341, 0]
drag, startPoint x: 954, startPoint y: 220, endPoint x: 847, endPoint y: 219, distance: 106.9
click at [847, 170] on div "Completed Dept 21 - AOR Install Heat & Cool $25,120" at bounding box center [761, 159] width 387 height 21
click at [847, 170] on div "Install Heat & Cool" at bounding box center [832, 159] width 124 height 21
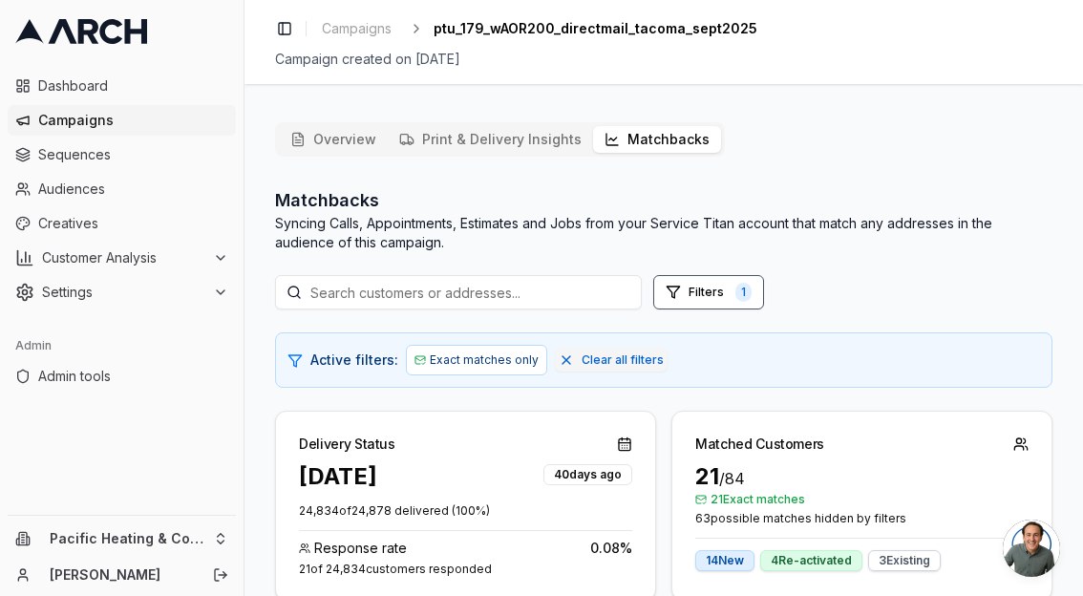
scroll to position [75, 0]
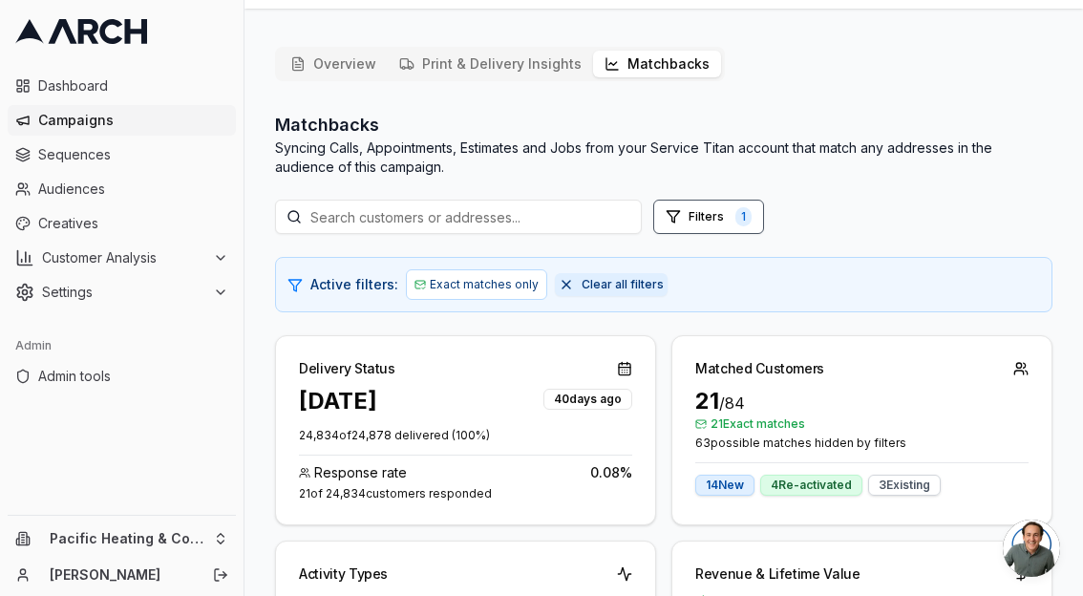
click at [560, 285] on button "Clear all filters" at bounding box center [611, 284] width 113 height 23
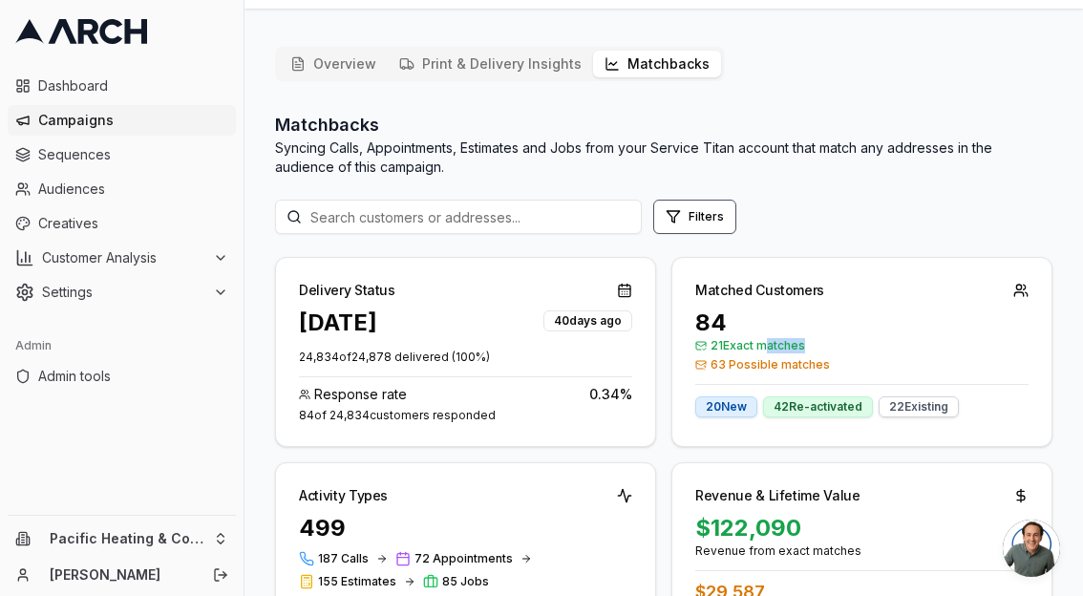
drag, startPoint x: 841, startPoint y: 361, endPoint x: 759, endPoint y: 348, distance: 83.2
click at [759, 348] on div "21 Exact matches 63 Possible matches" at bounding box center [861, 355] width 333 height 34
click at [766, 373] on div "84 21 Exact matches 63 Possible matches 20 New 42 Re-activated 22 Existing" at bounding box center [861, 373] width 379 height 133
click at [750, 367] on span "63 Possible matches" at bounding box center [861, 364] width 333 height 15
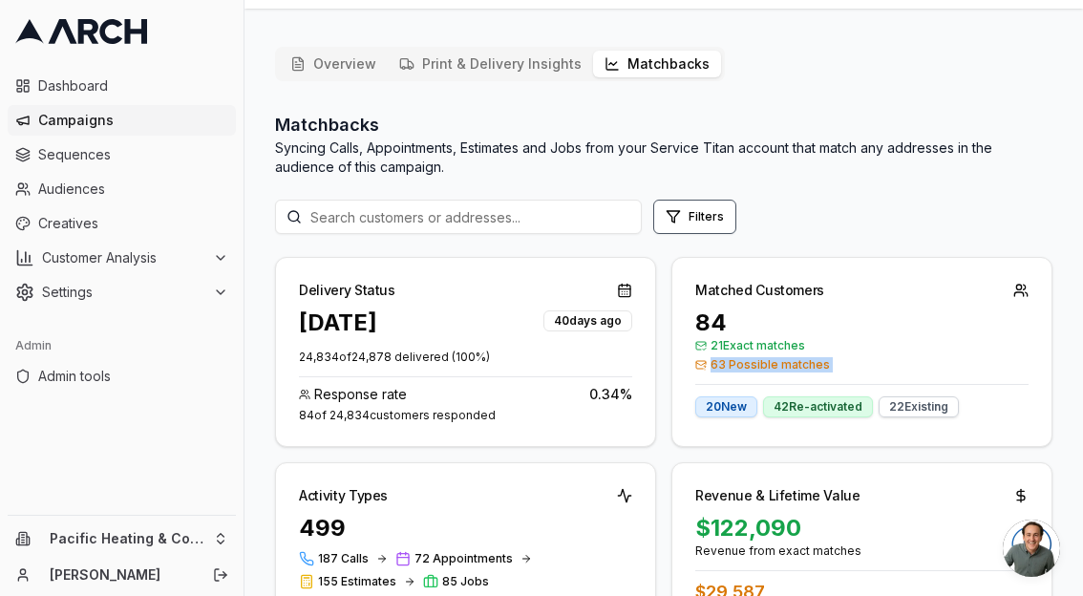
click at [750, 367] on span "63 Possible matches" at bounding box center [861, 364] width 333 height 15
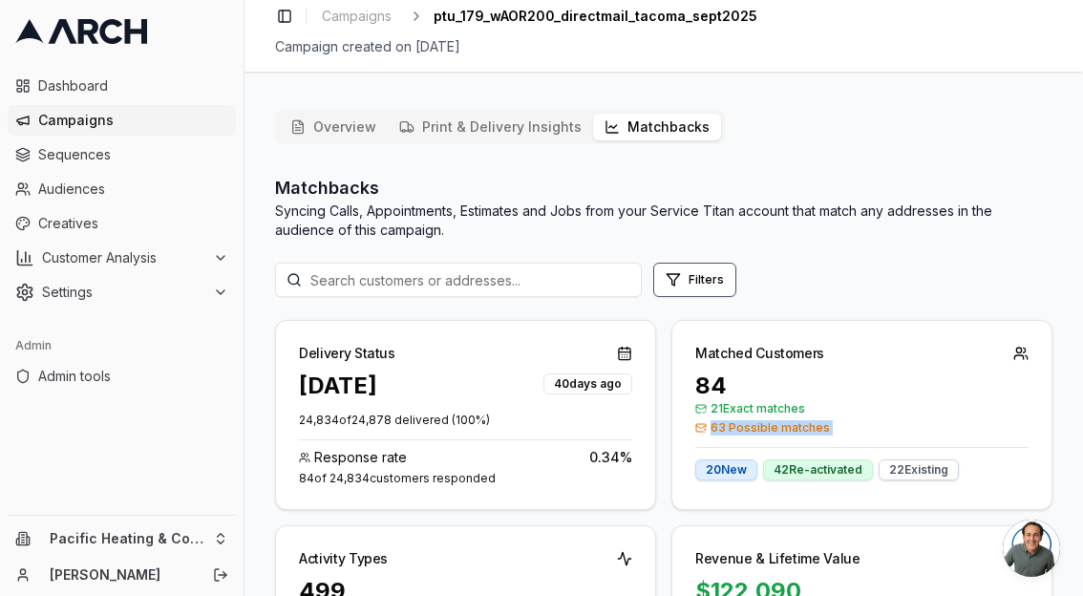
scroll to position [0, 0]
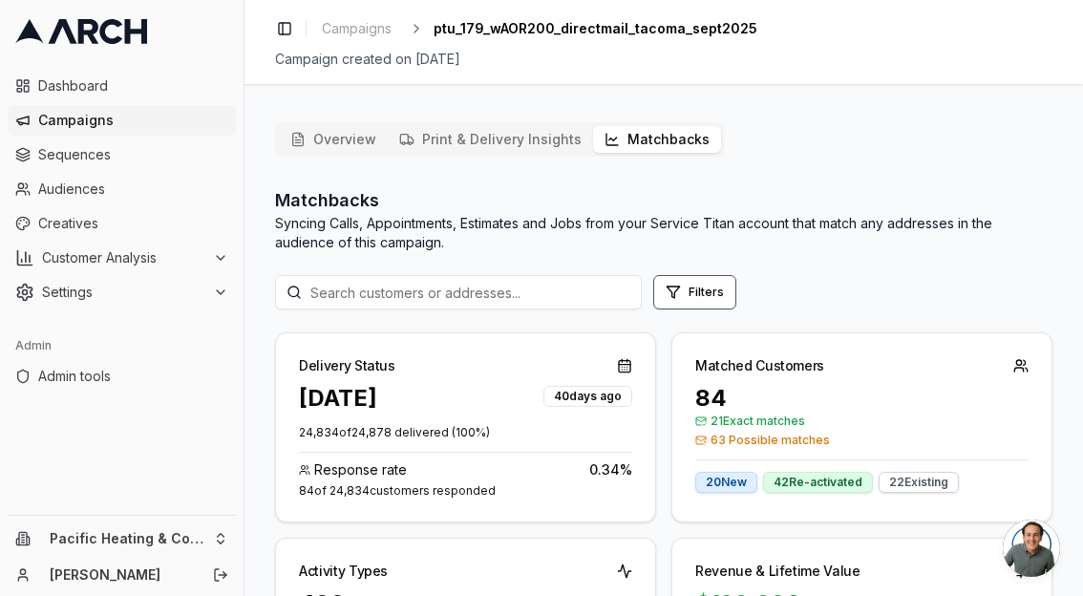
click at [1003, 94] on div "Toggle Sidebar Campaigns ptu_179_wAOR200_directmail_tacoma_sept2025 Campaign cr…" at bounding box center [663, 298] width 838 height 596
click at [362, 146] on button "Overview" at bounding box center [333, 139] width 109 height 27
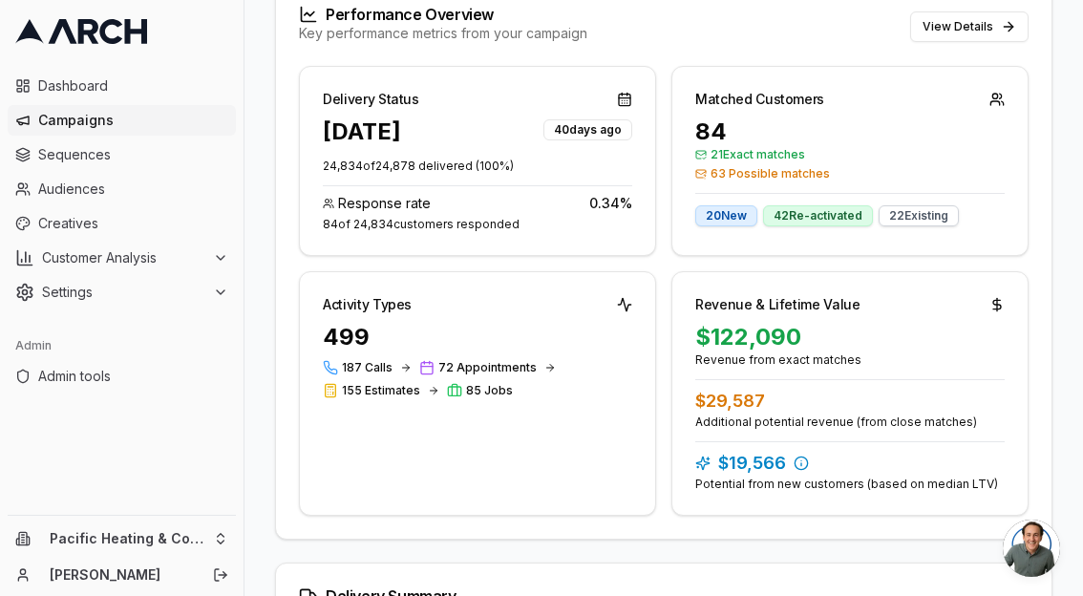
scroll to position [204, 0]
